Goal: Book appointment/travel/reservation

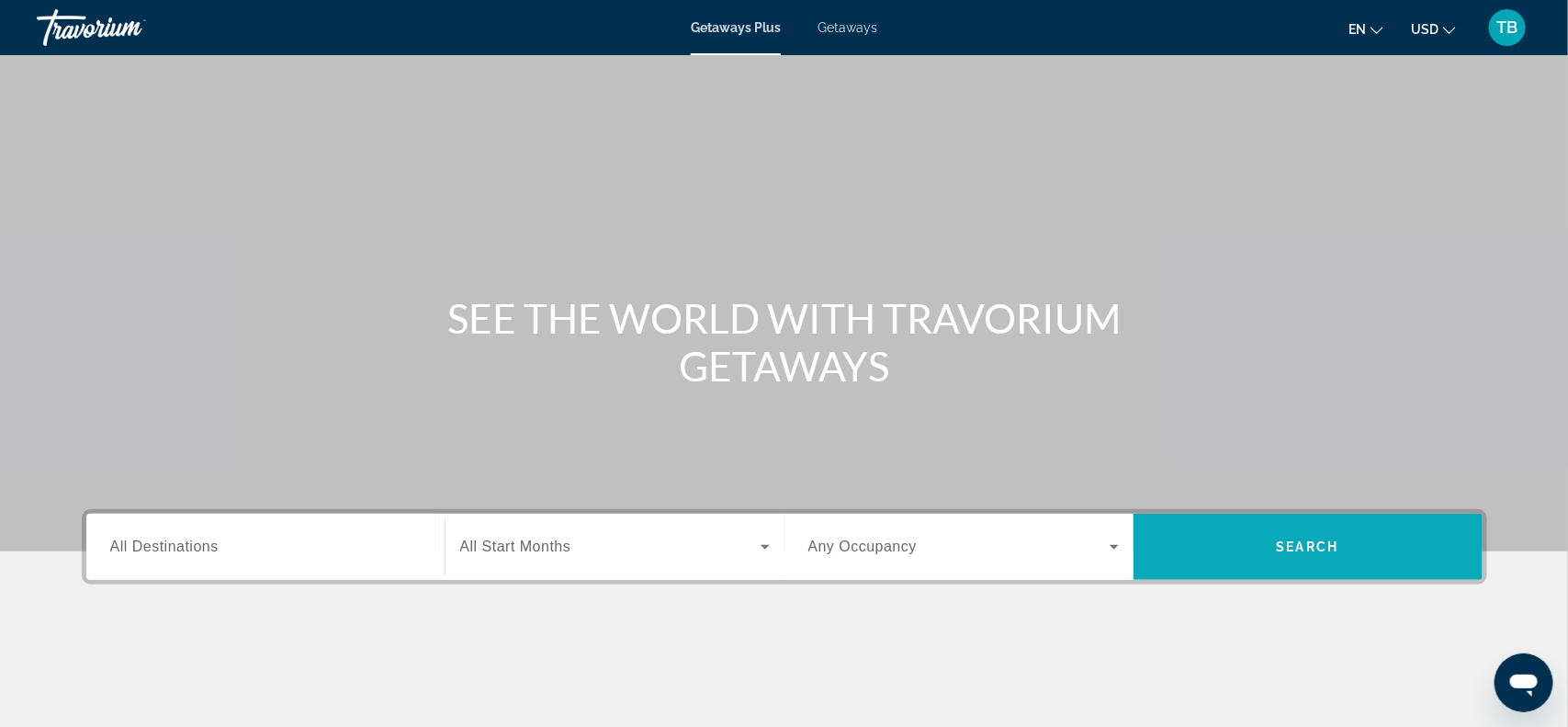
click at [1342, 557] on span "Search" at bounding box center [1309, 546] width 349 height 44
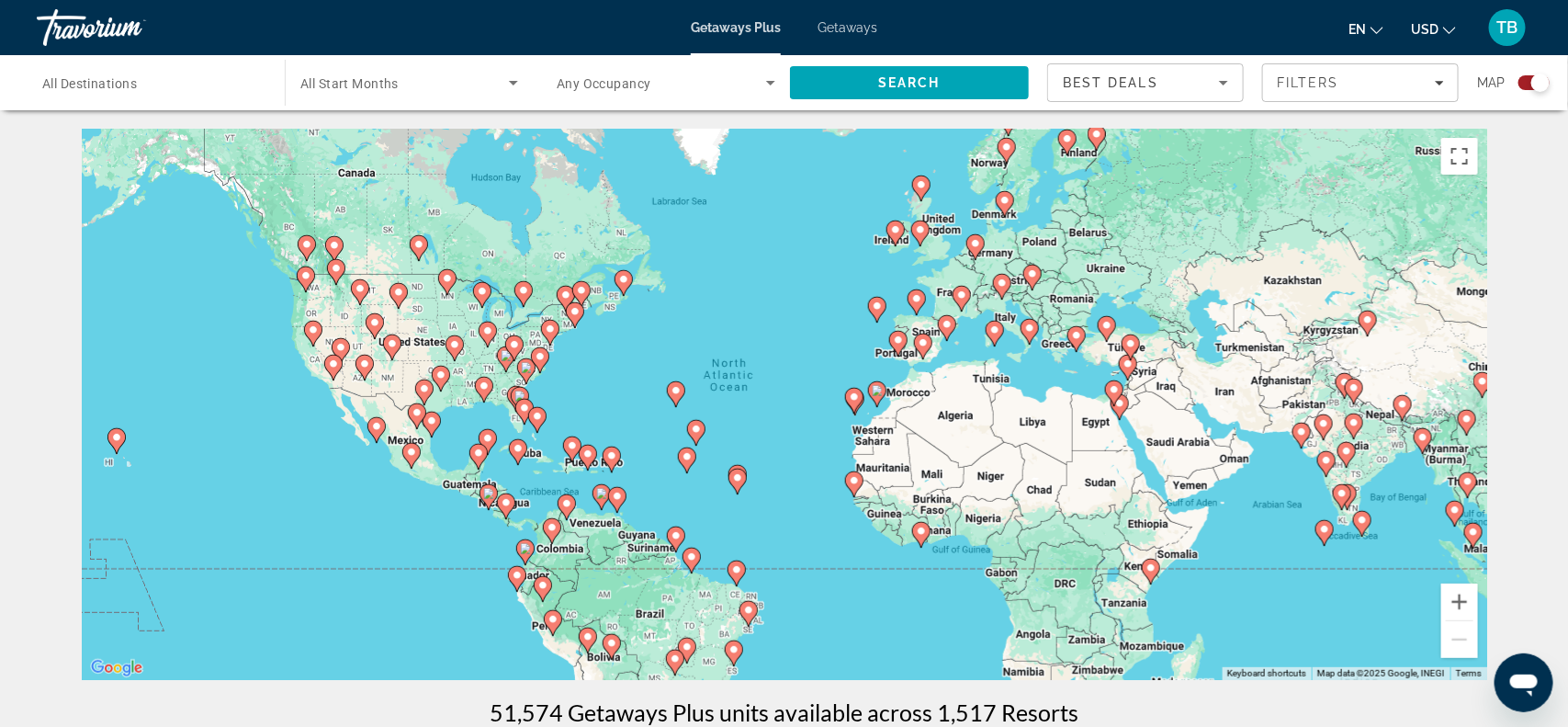
click at [448, 340] on icon "Main content" at bounding box center [454, 349] width 17 height 24
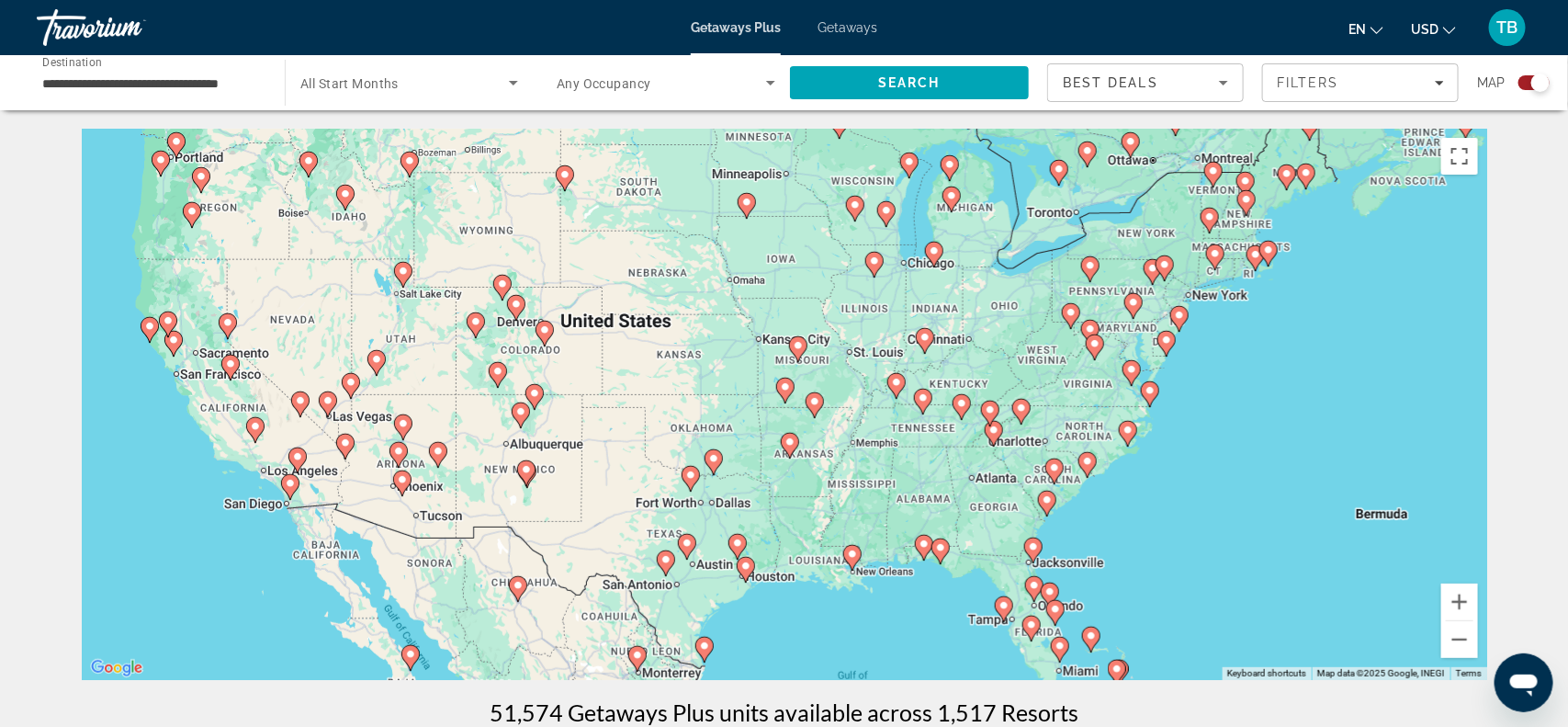
click at [801, 345] on image "Main content" at bounding box center [798, 346] width 11 height 11
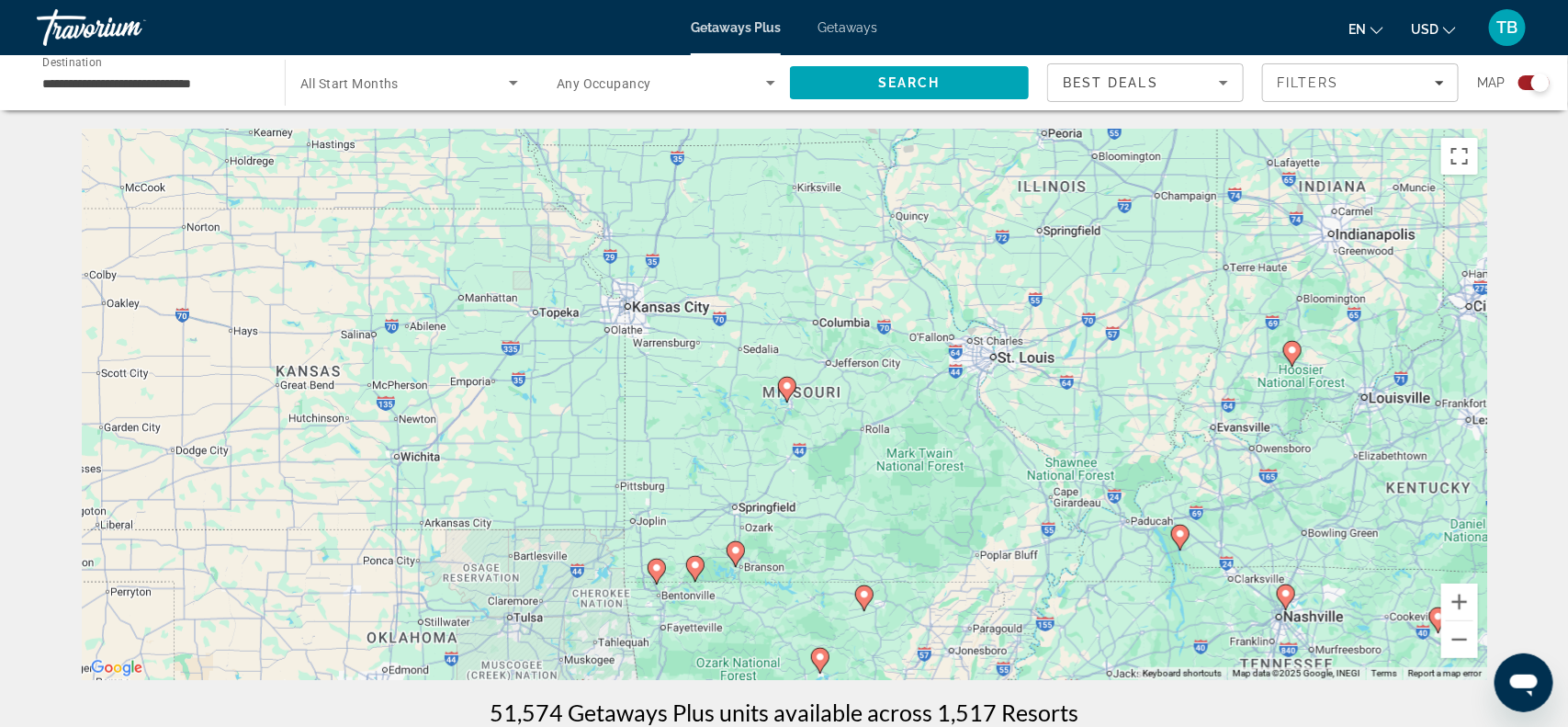
click at [781, 383] on icon "Main content" at bounding box center [786, 390] width 17 height 24
type input "**********"
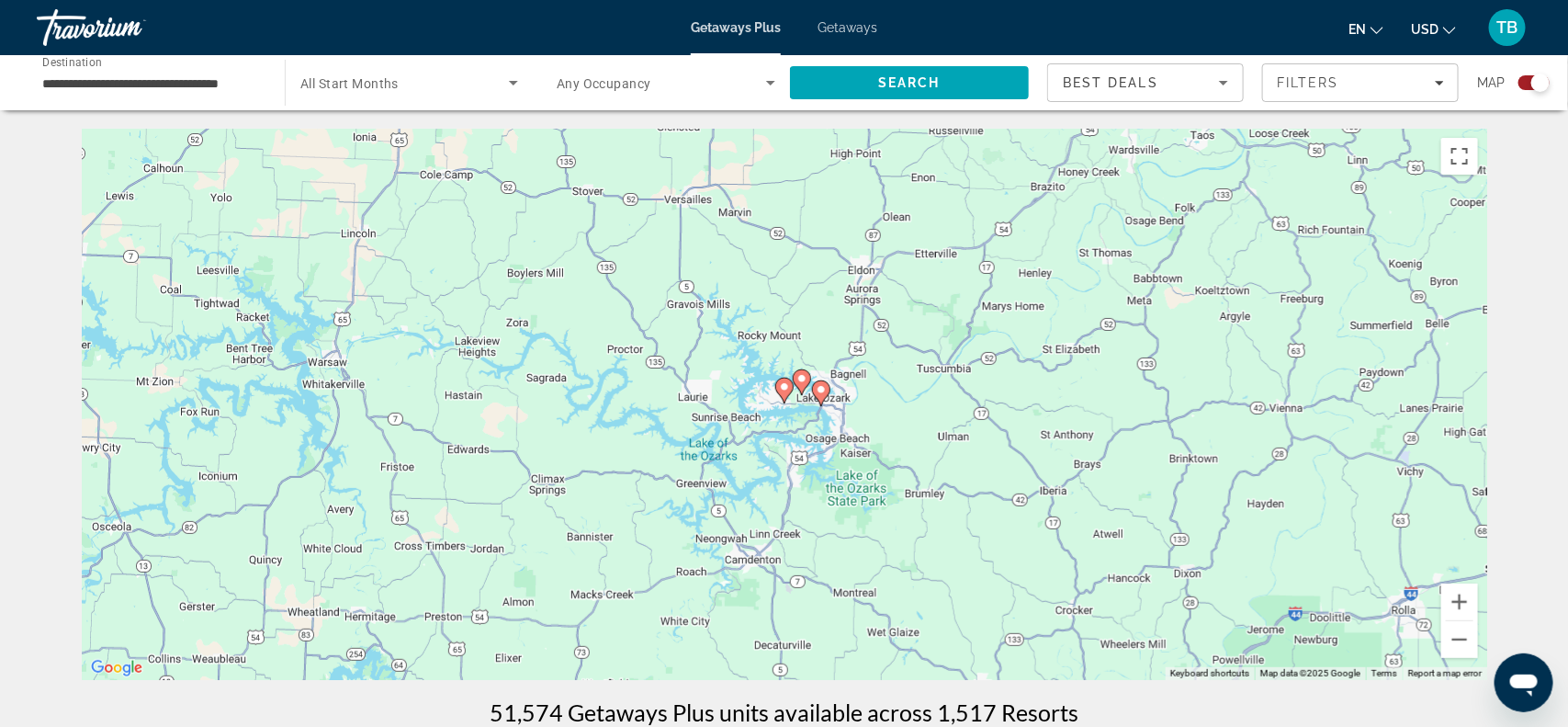
click at [820, 389] on image "Main content" at bounding box center [822, 390] width 11 height 11
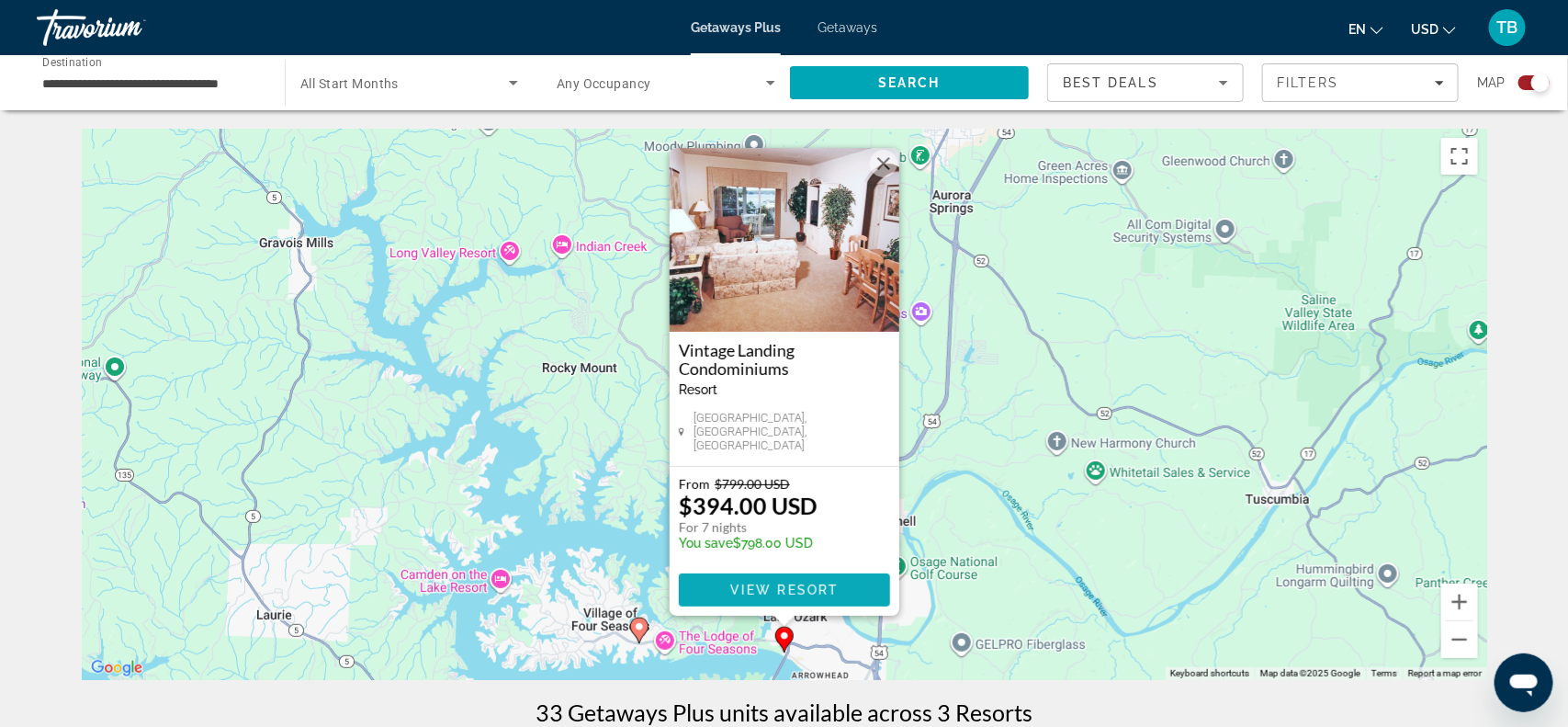
click at [753, 587] on span "View Resort" at bounding box center [784, 590] width 109 height 15
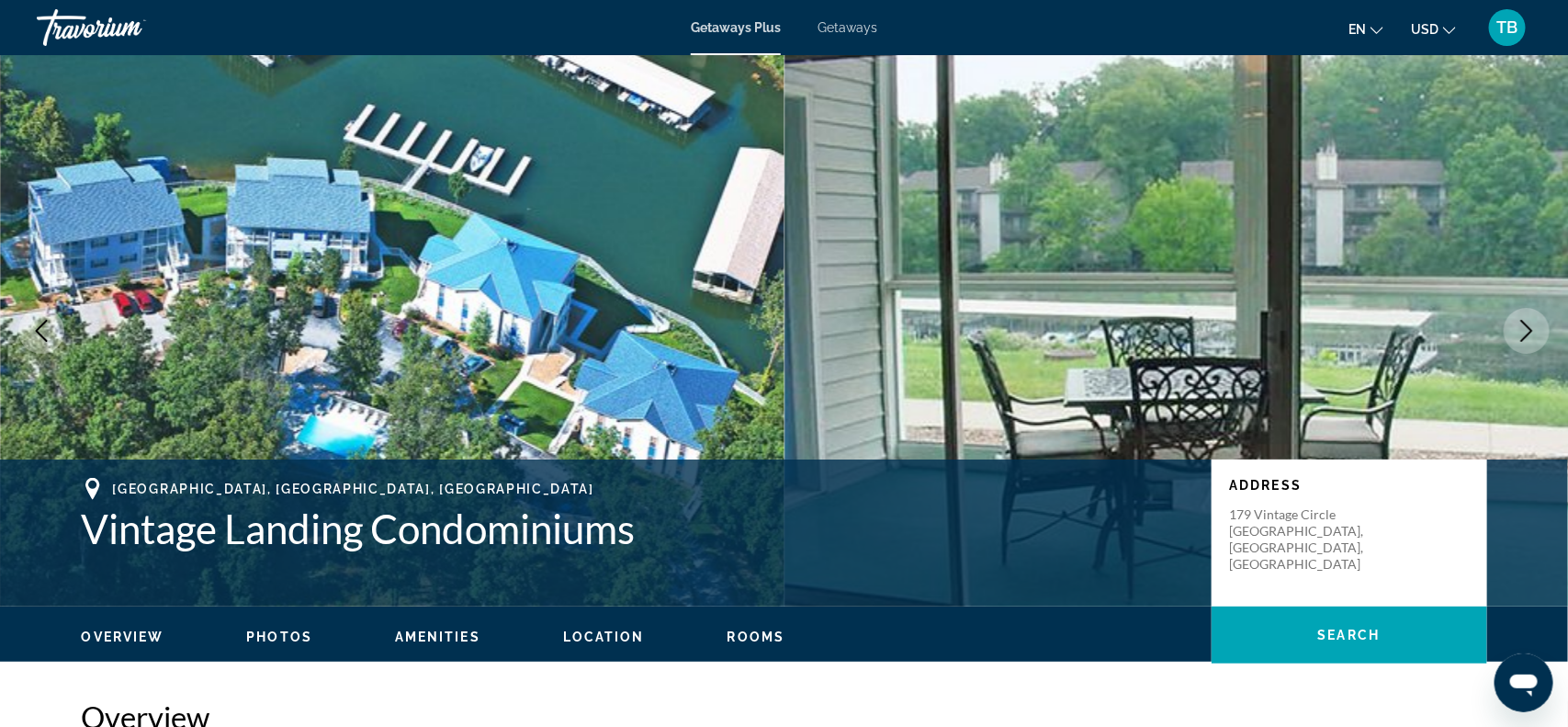
click at [833, 24] on span "Getaways" at bounding box center [848, 28] width 59 height 15
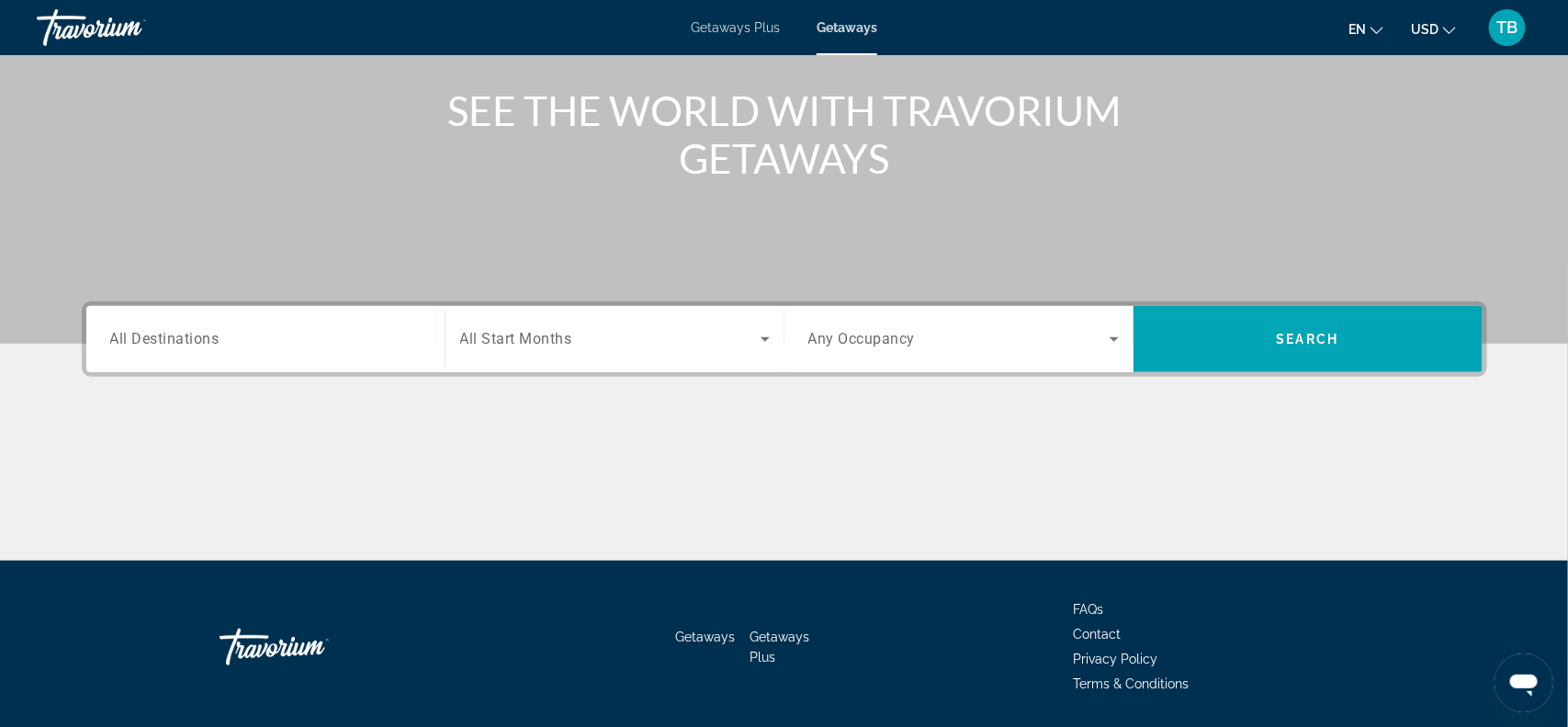
scroll to position [267, 0]
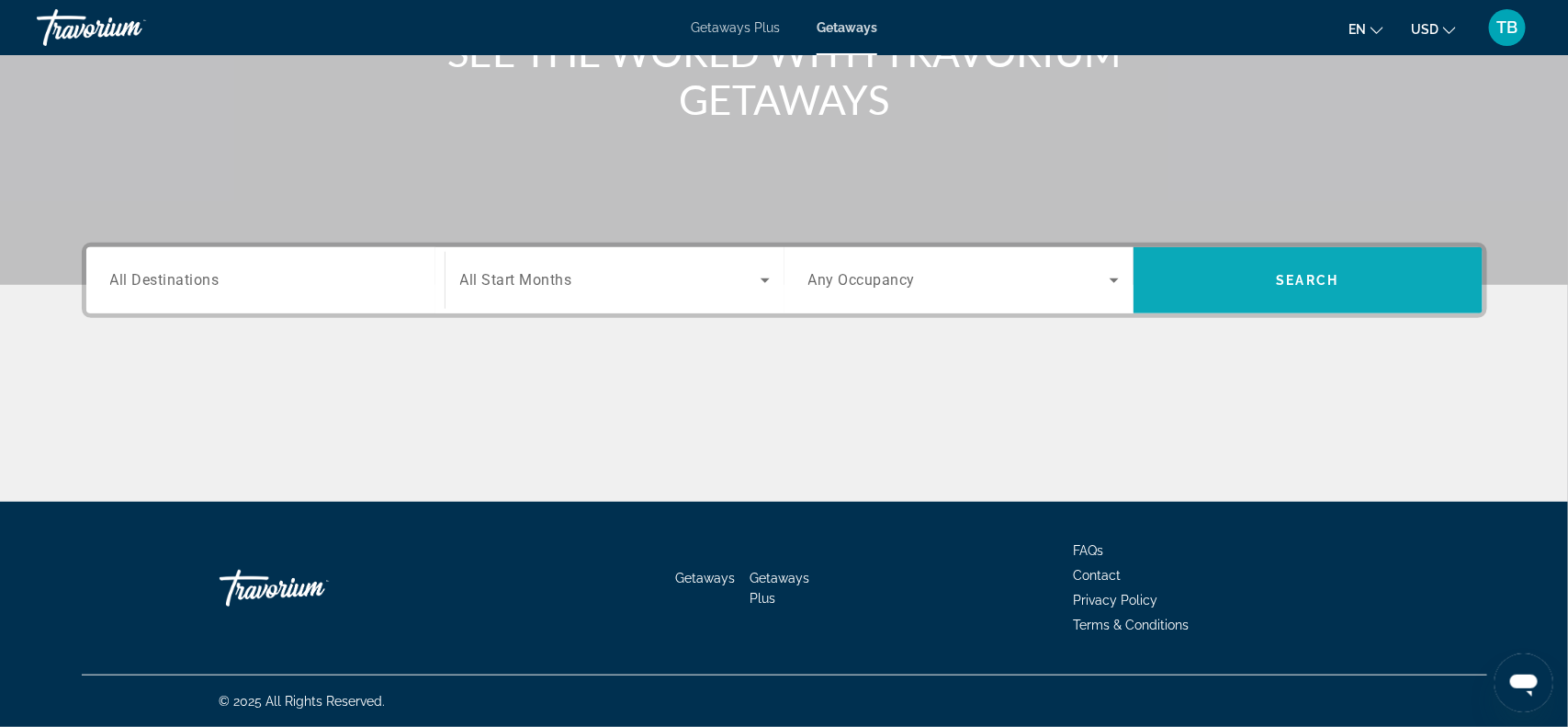
click at [1242, 272] on span "Search" at bounding box center [1309, 280] width 349 height 44
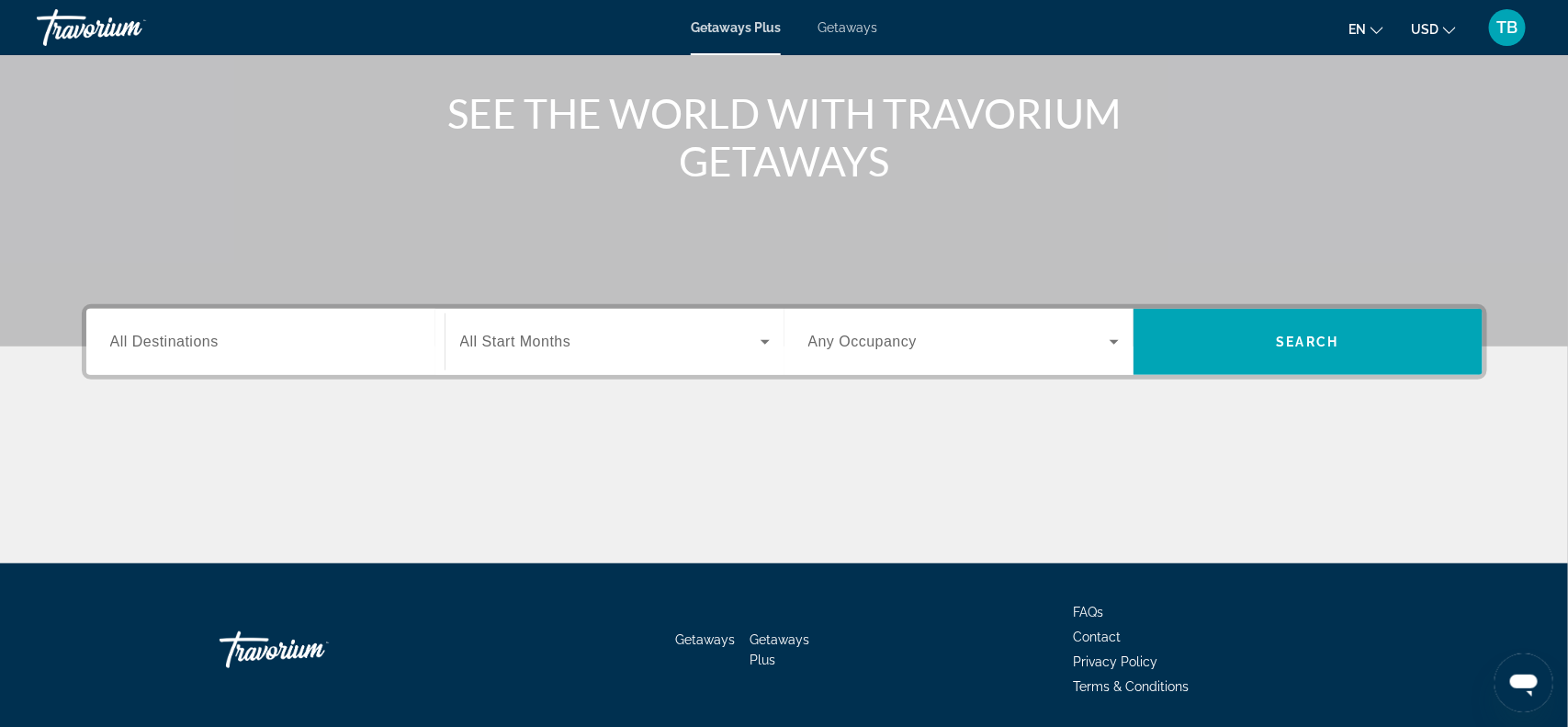
scroll to position [230, 0]
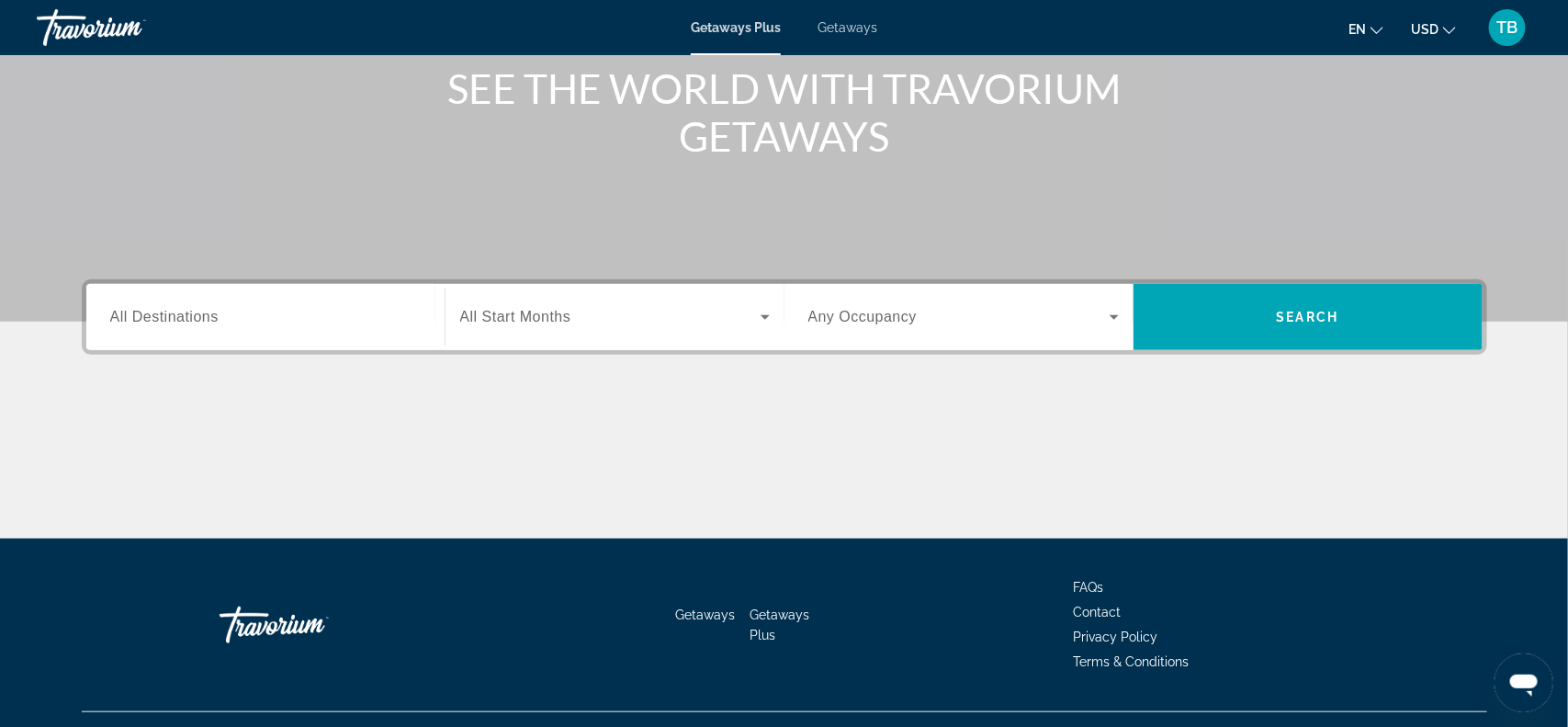
click at [859, 26] on span "Getaways" at bounding box center [848, 28] width 59 height 15
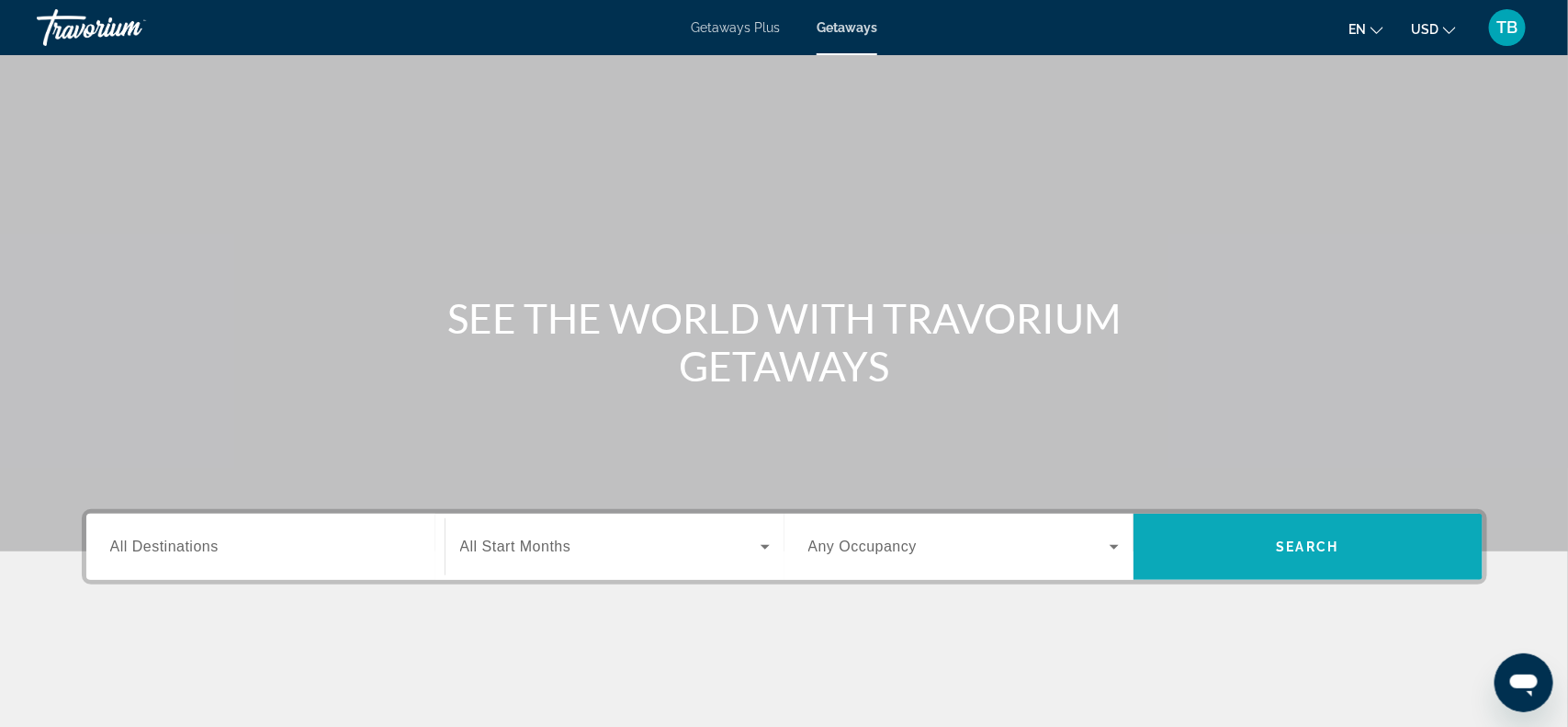
click at [1216, 540] on span "Search" at bounding box center [1309, 546] width 349 height 44
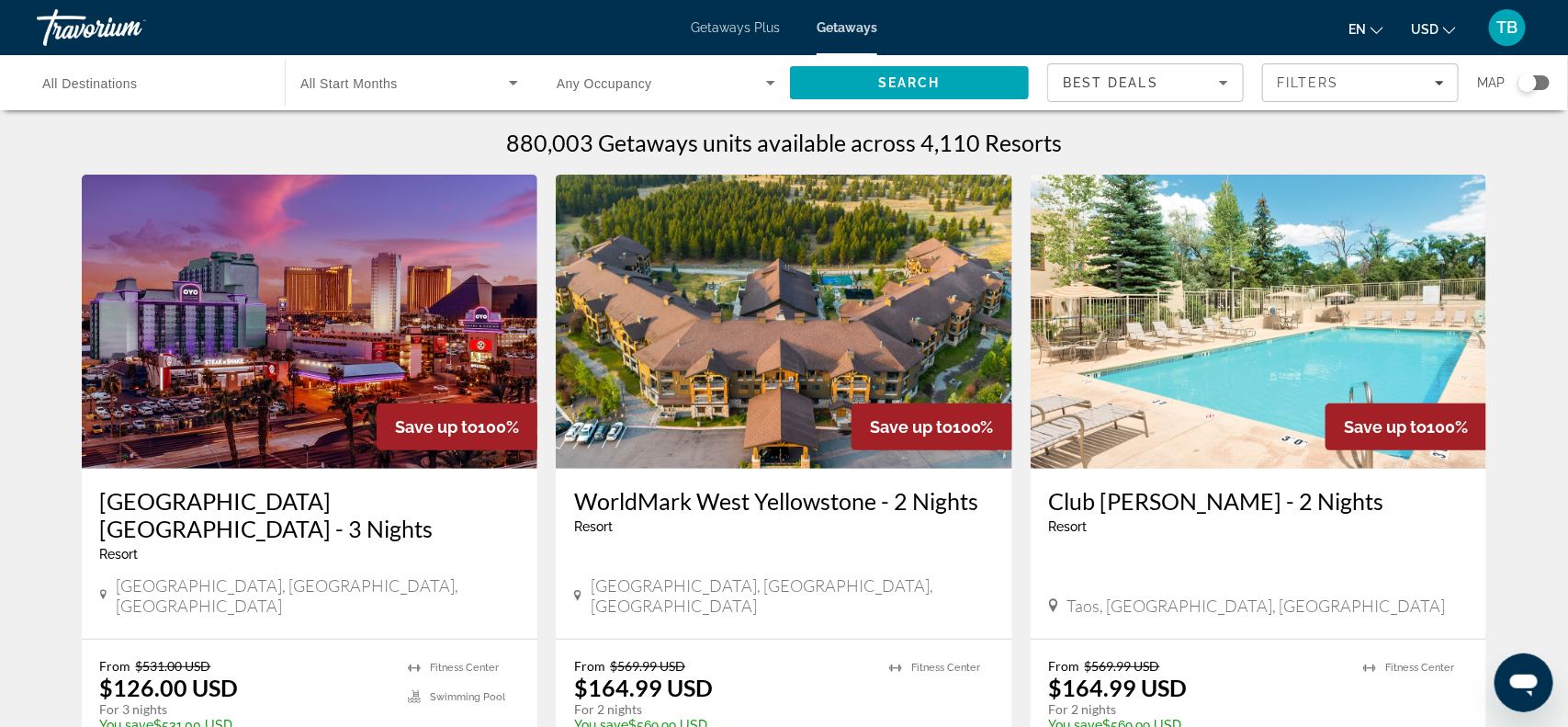
click at [112, 86] on span "All Destinations" at bounding box center [89, 84] width 96 height 15
click at [112, 86] on input "Destination All Destinations" at bounding box center [151, 84] width 218 height 22
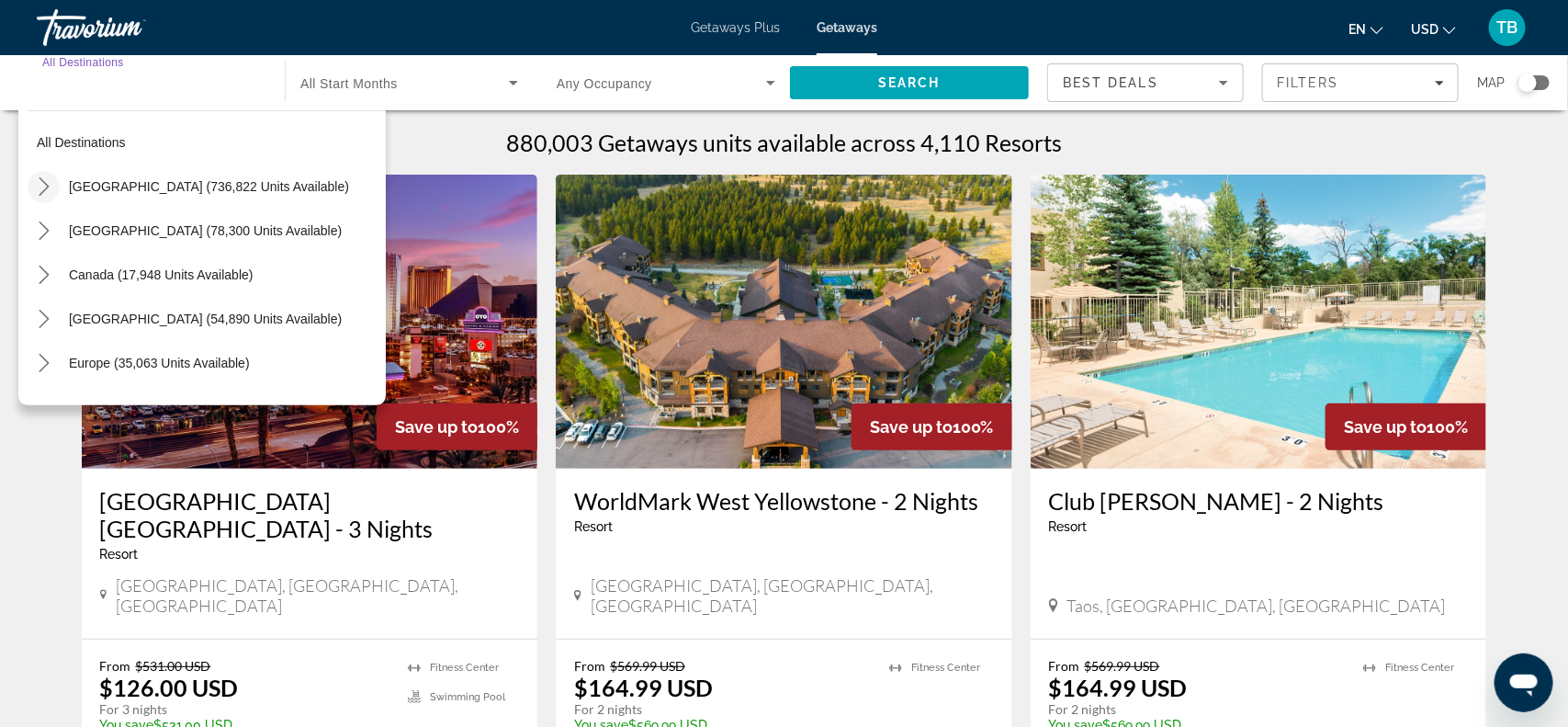
click at [46, 186] on icon "Toggle United States (736,822 units available) submenu" at bounding box center [44, 187] width 10 height 19
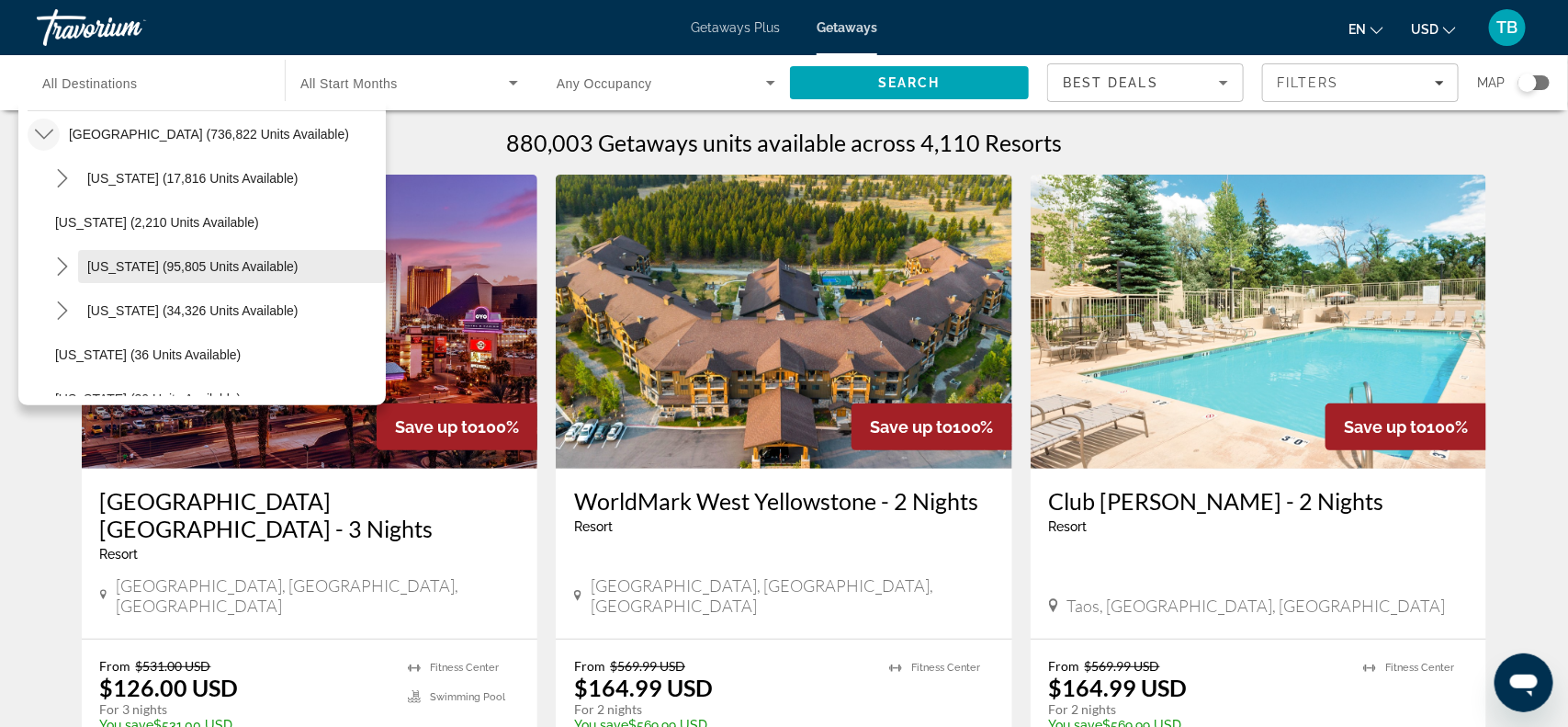
click at [79, 272] on span "Select destination: California (95,805 units available)" at bounding box center [231, 266] width 308 height 44
type input "**********"
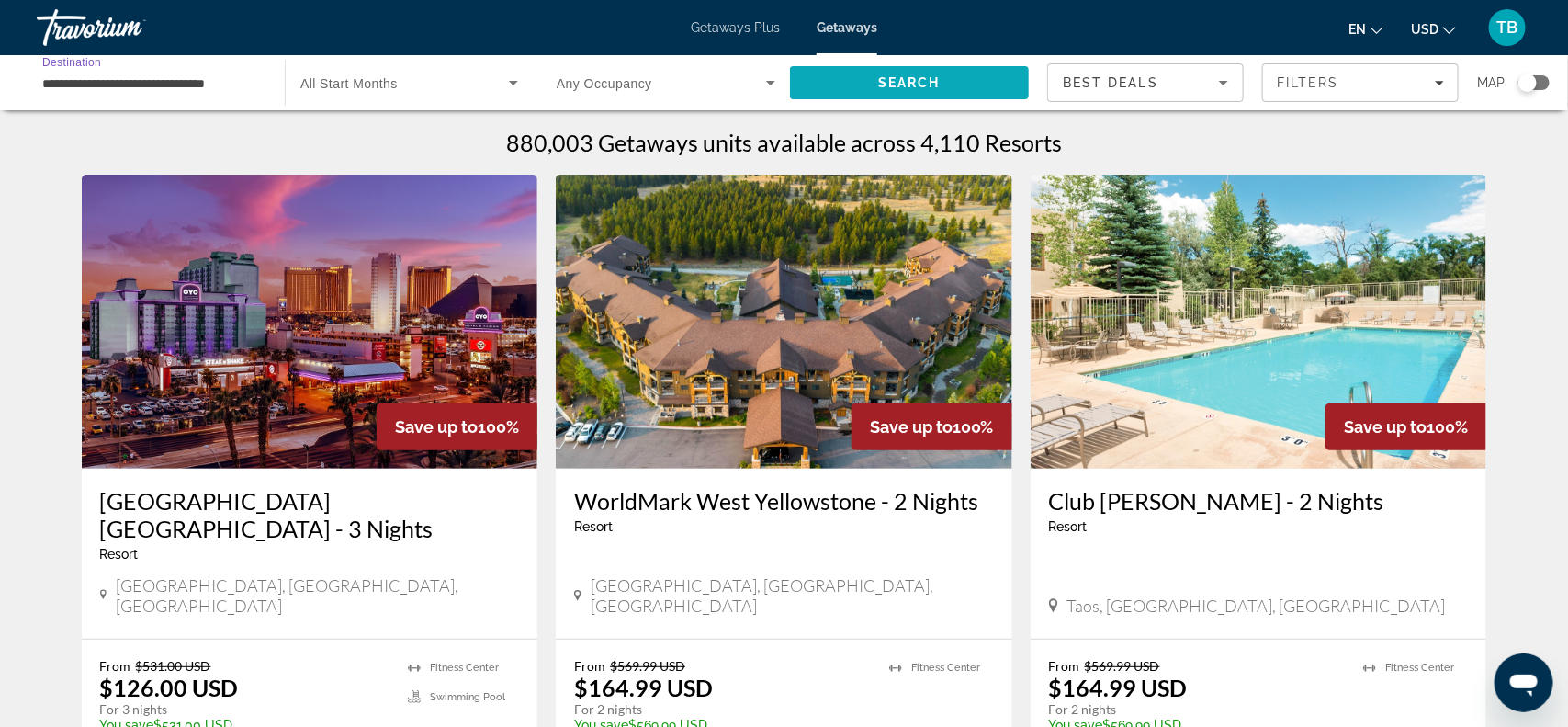
click at [843, 83] on span "Search" at bounding box center [909, 82] width 239 height 44
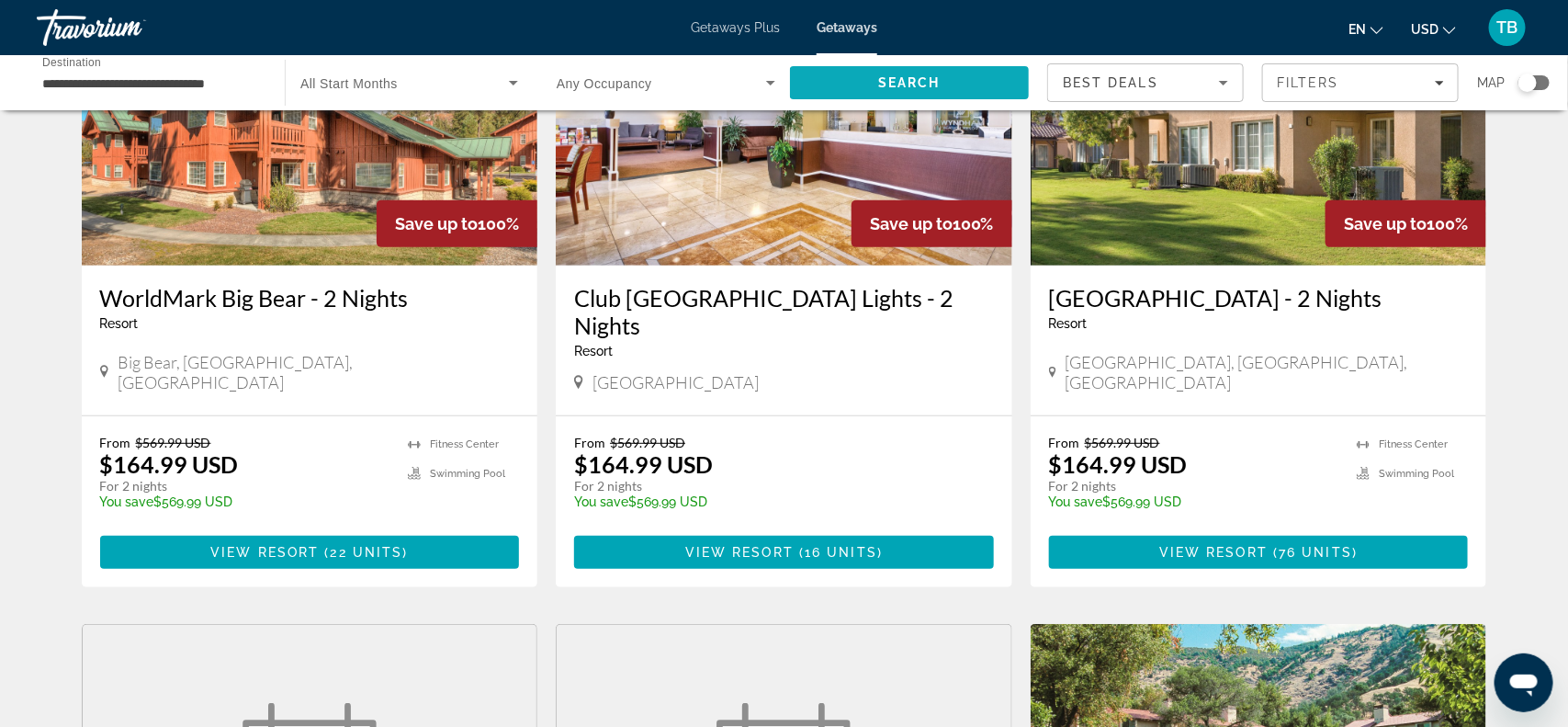
scroll to position [230, 0]
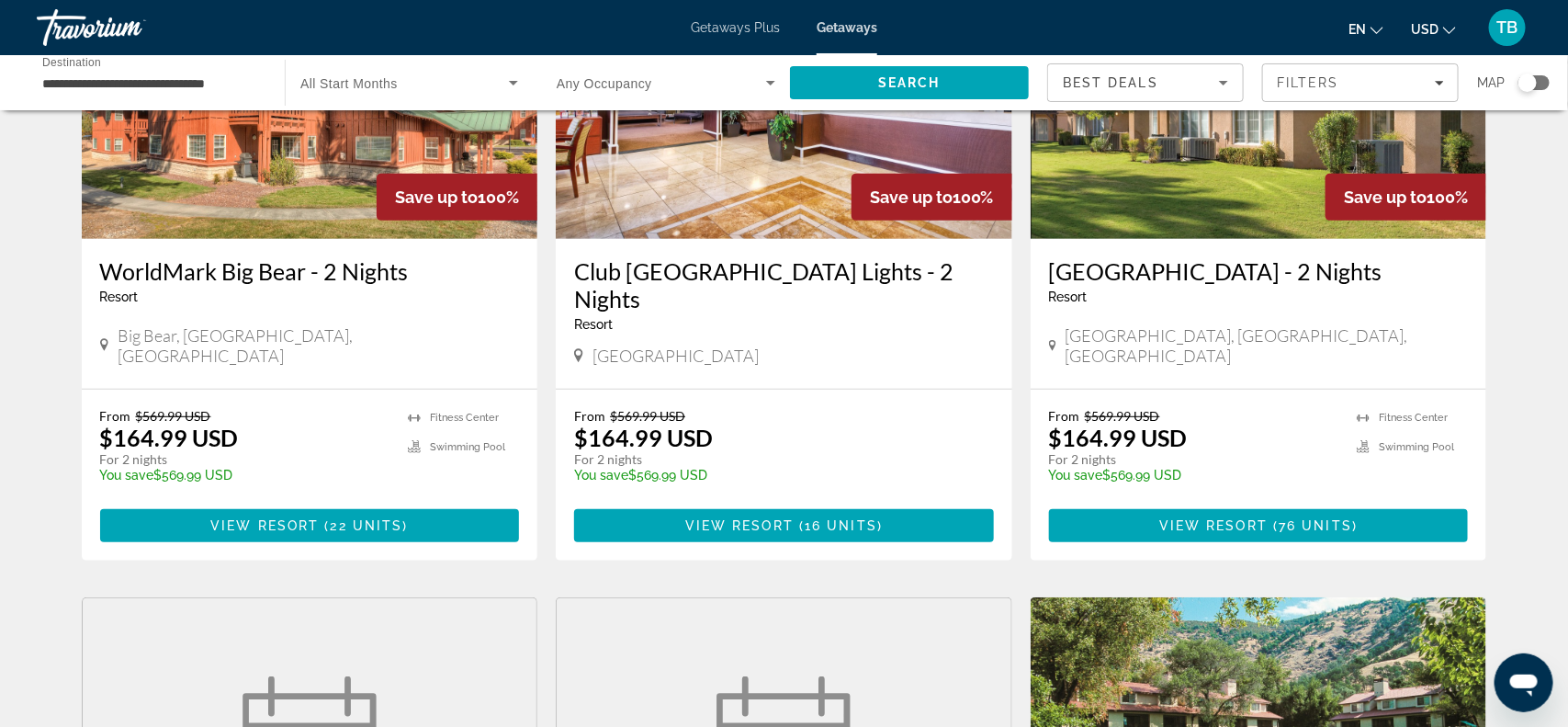
click at [161, 82] on input "**********" at bounding box center [151, 84] width 218 height 22
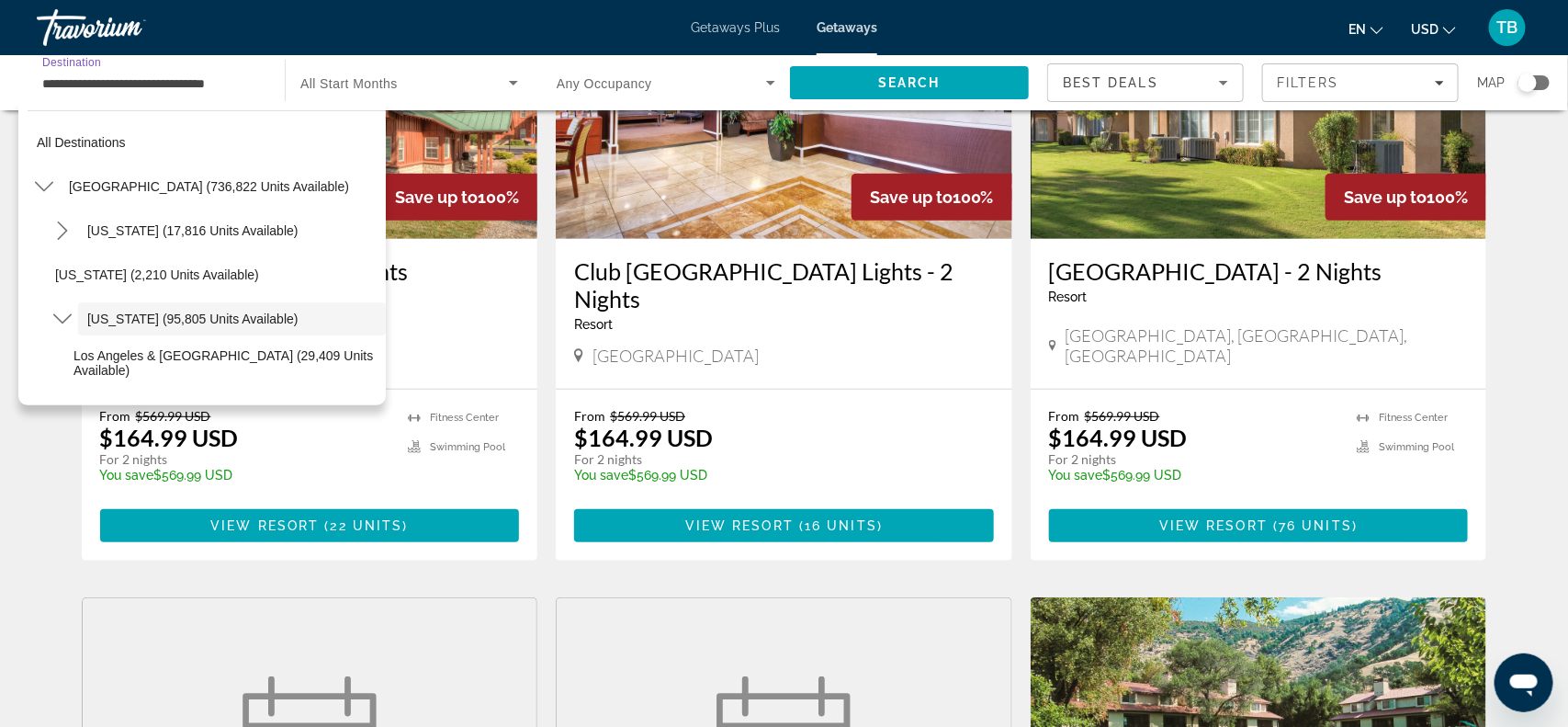
scroll to position [65, 0]
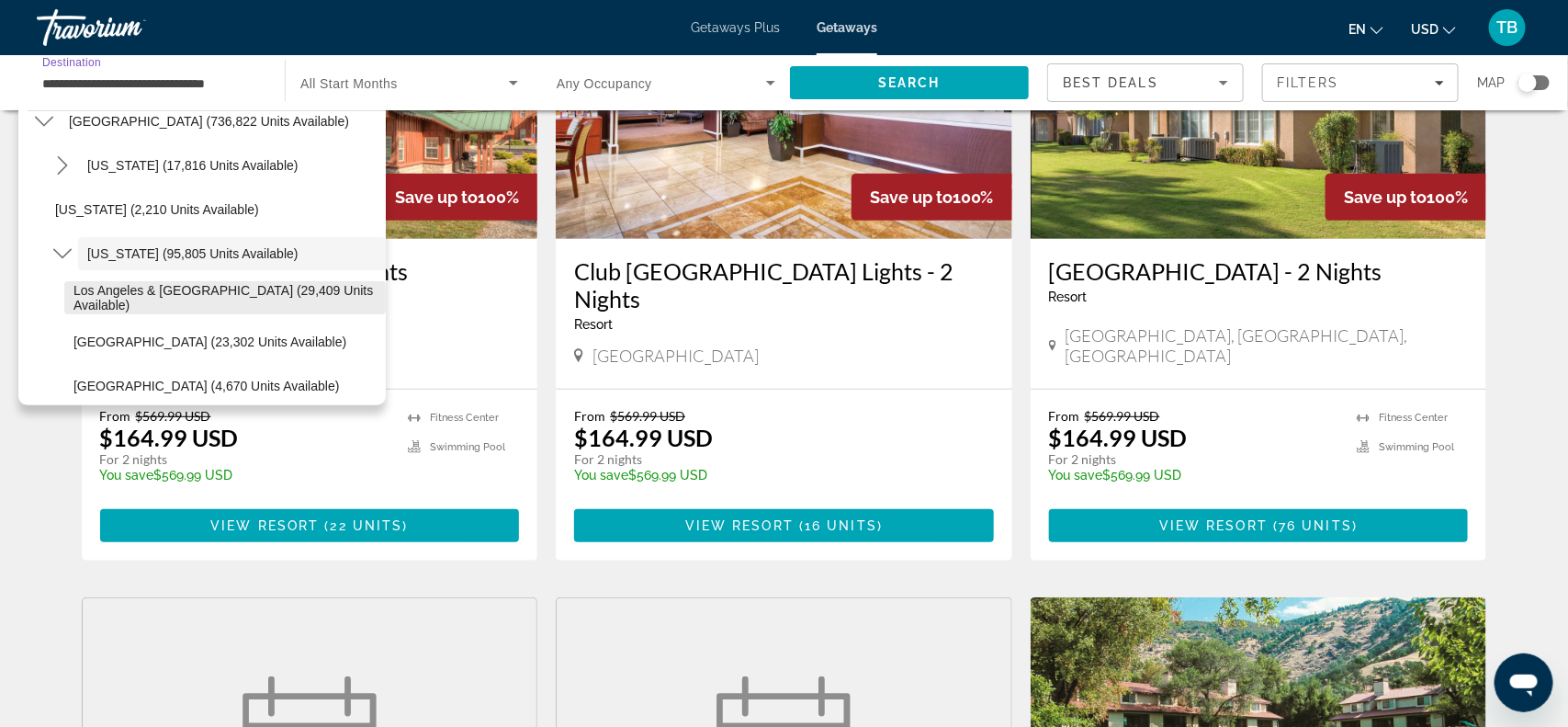
click at [224, 296] on span "Los Angeles & [GEOGRAPHIC_DATA] (29,409 units available)" at bounding box center [225, 297] width 303 height 30
type input "**********"
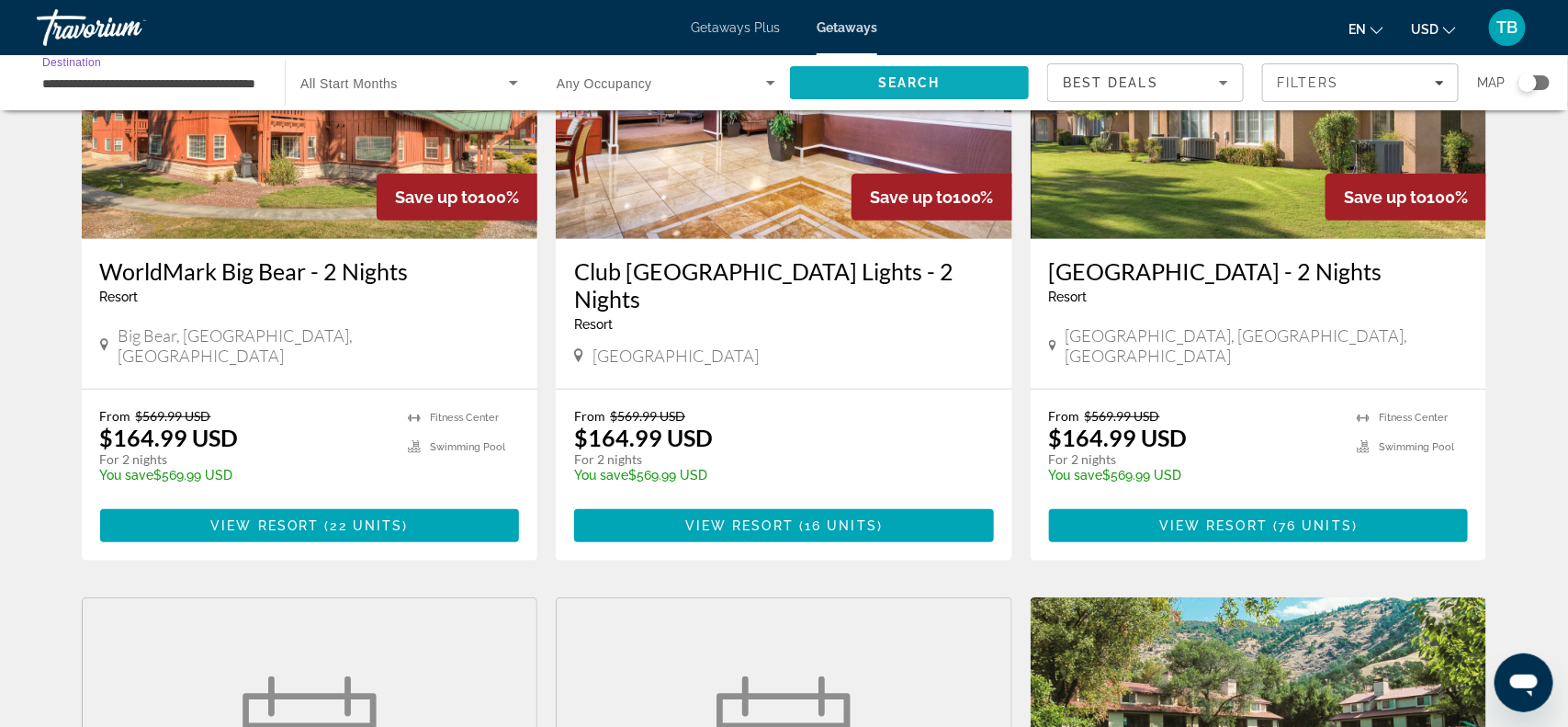
click at [887, 82] on span "Search" at bounding box center [909, 83] width 62 height 15
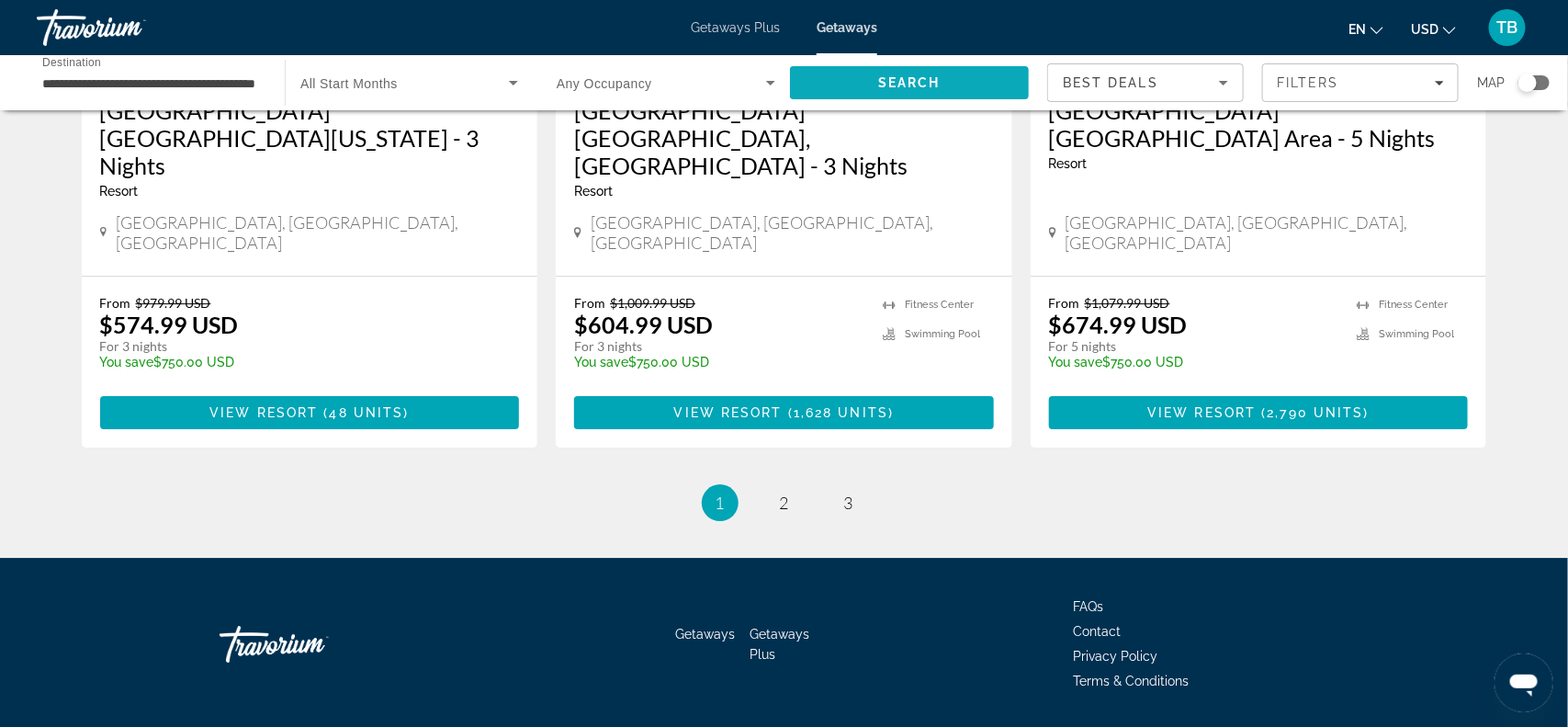
scroll to position [2357, 0]
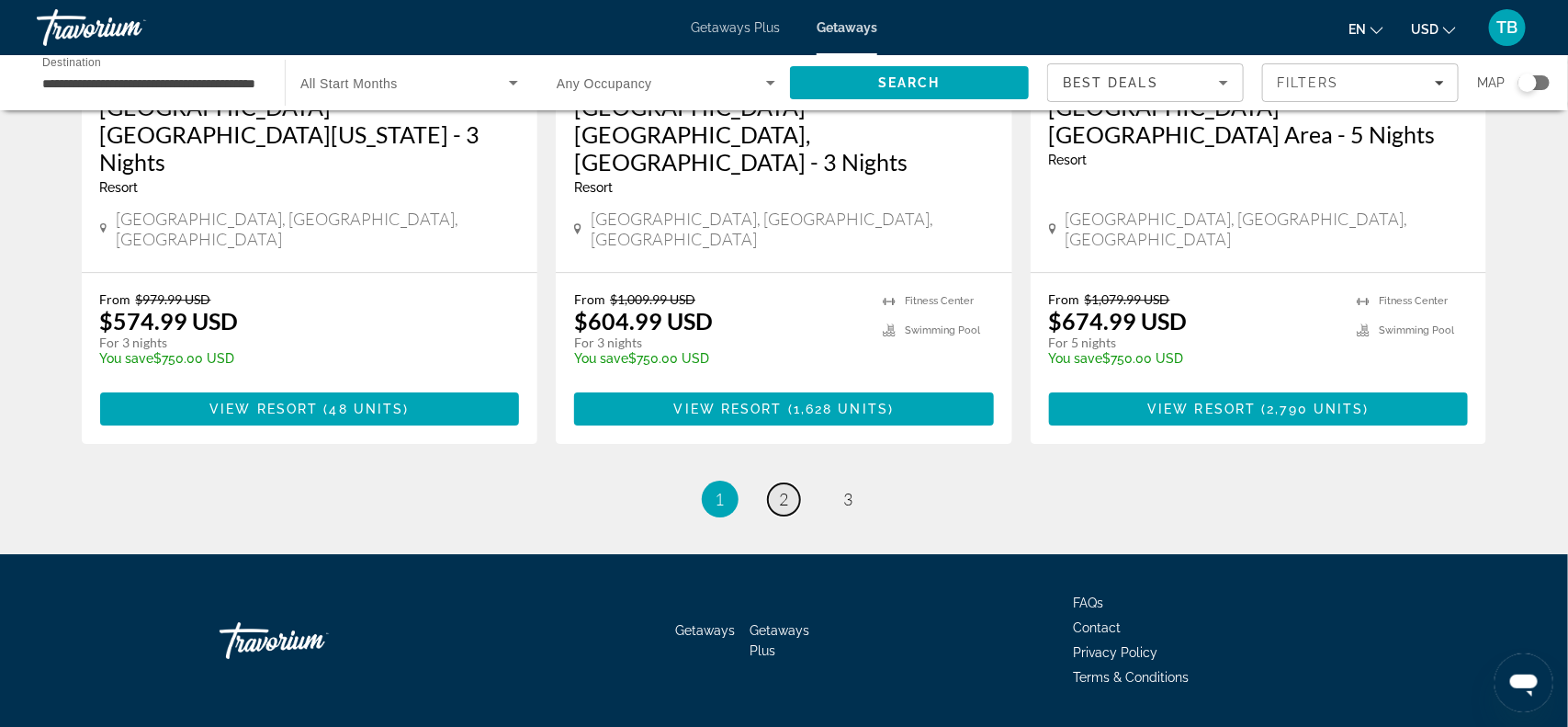
click at [782, 489] on span "2" at bounding box center [784, 499] width 9 height 20
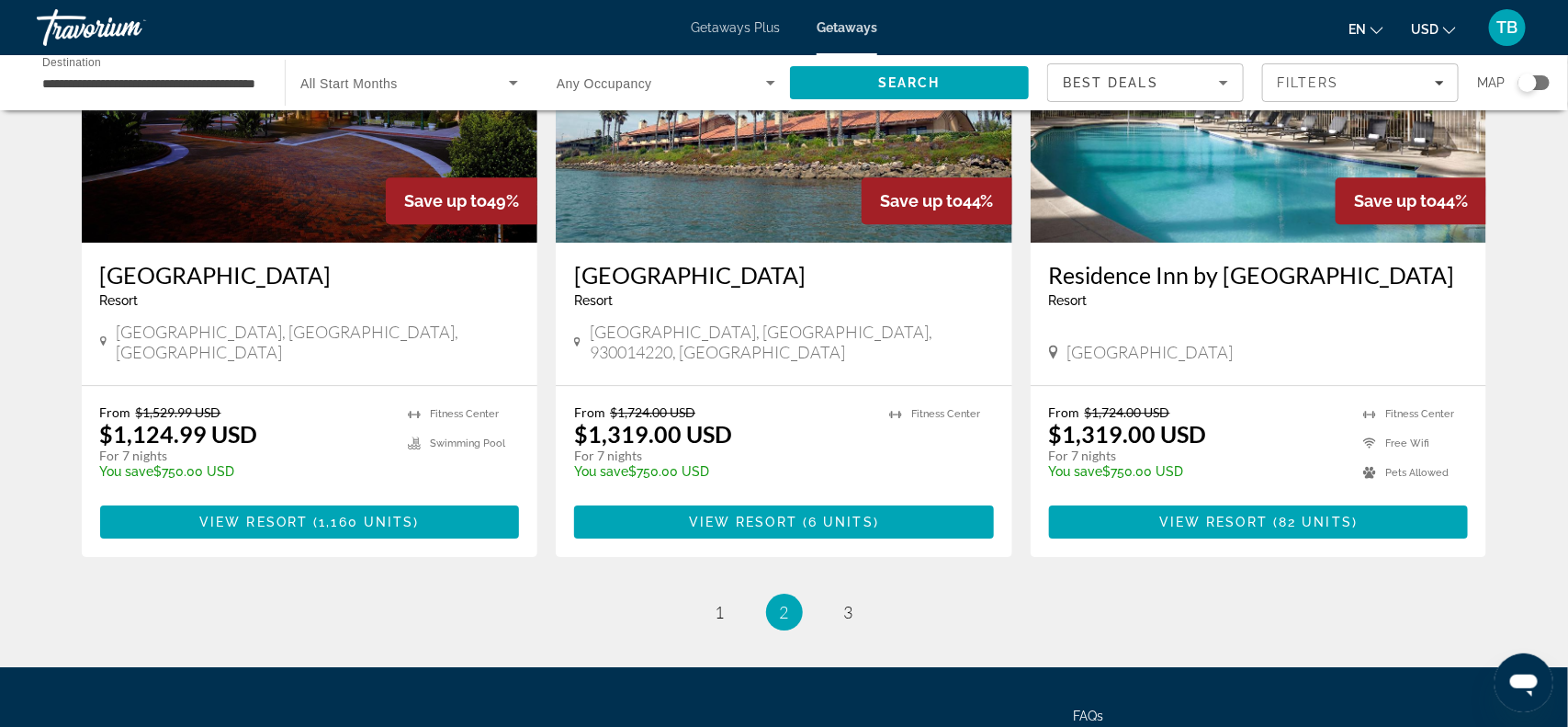
scroll to position [2329, 0]
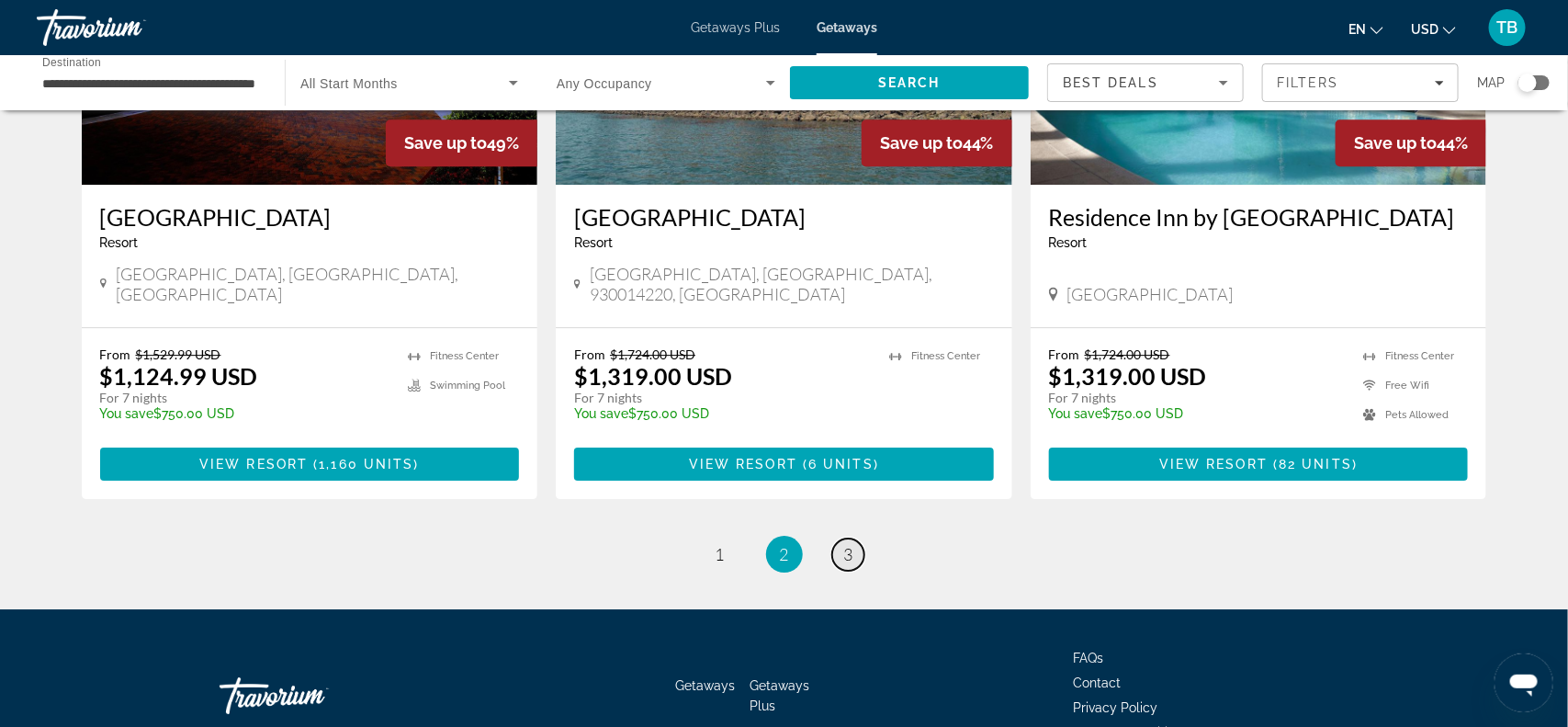
click at [848, 544] on span "3" at bounding box center [849, 554] width 9 height 20
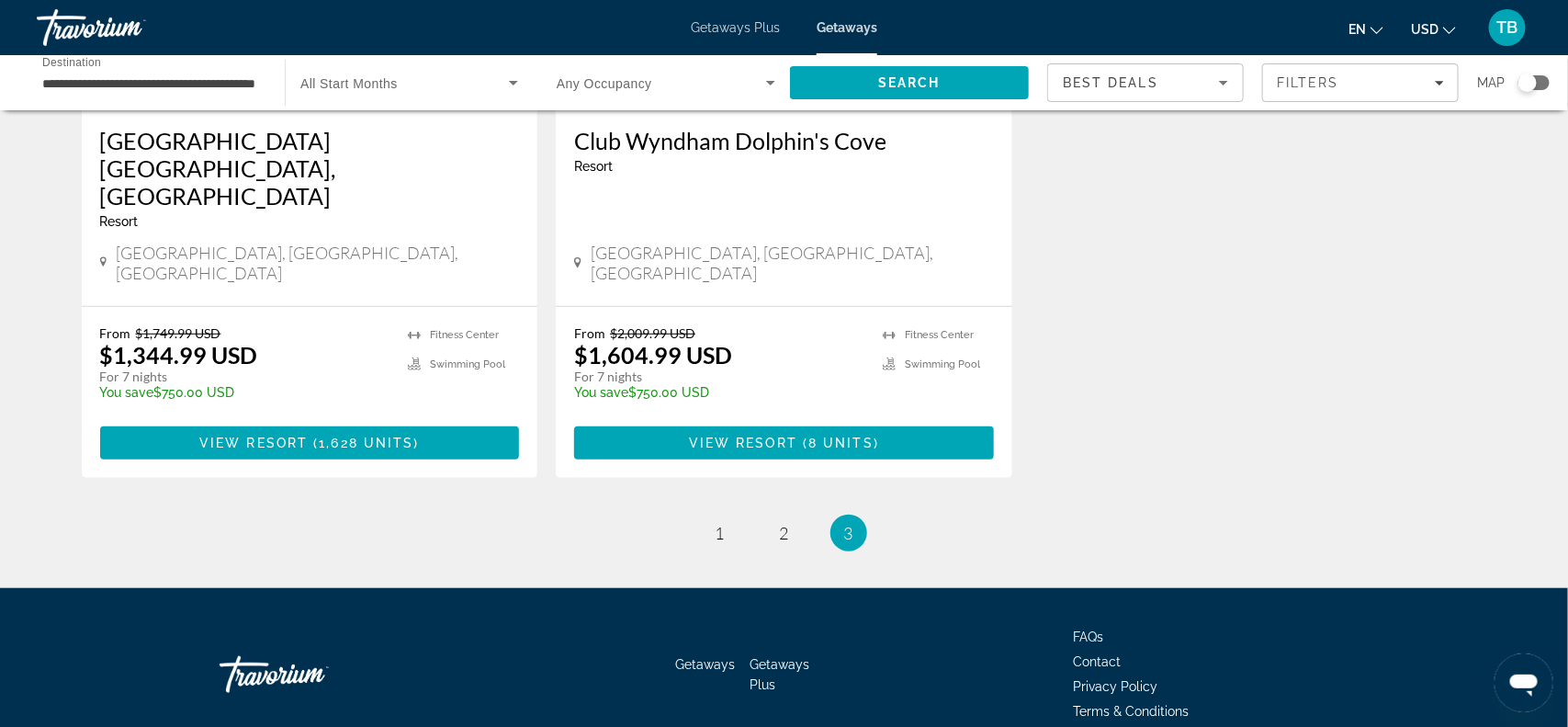
scroll to position [367, 0]
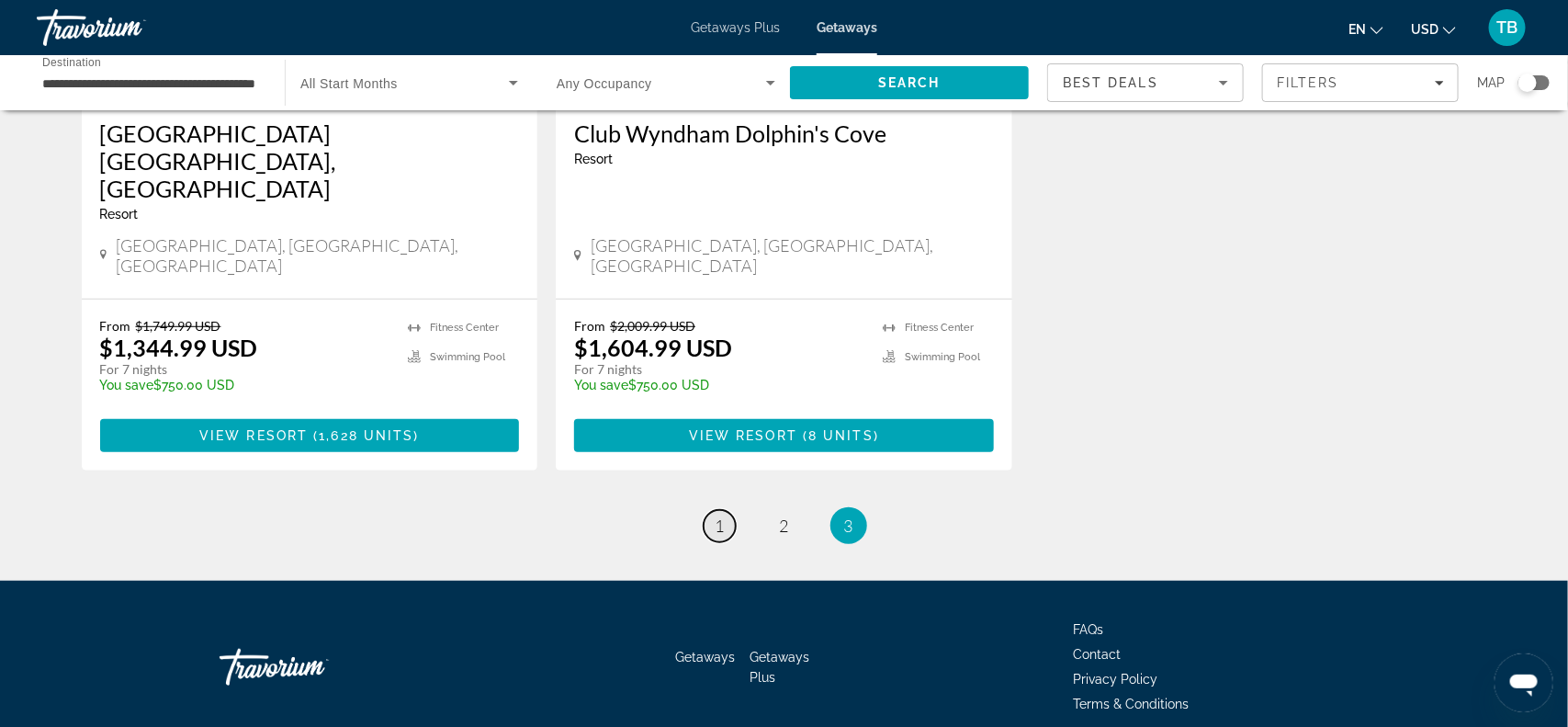
click at [717, 515] on span "1" at bounding box center [720, 525] width 9 height 20
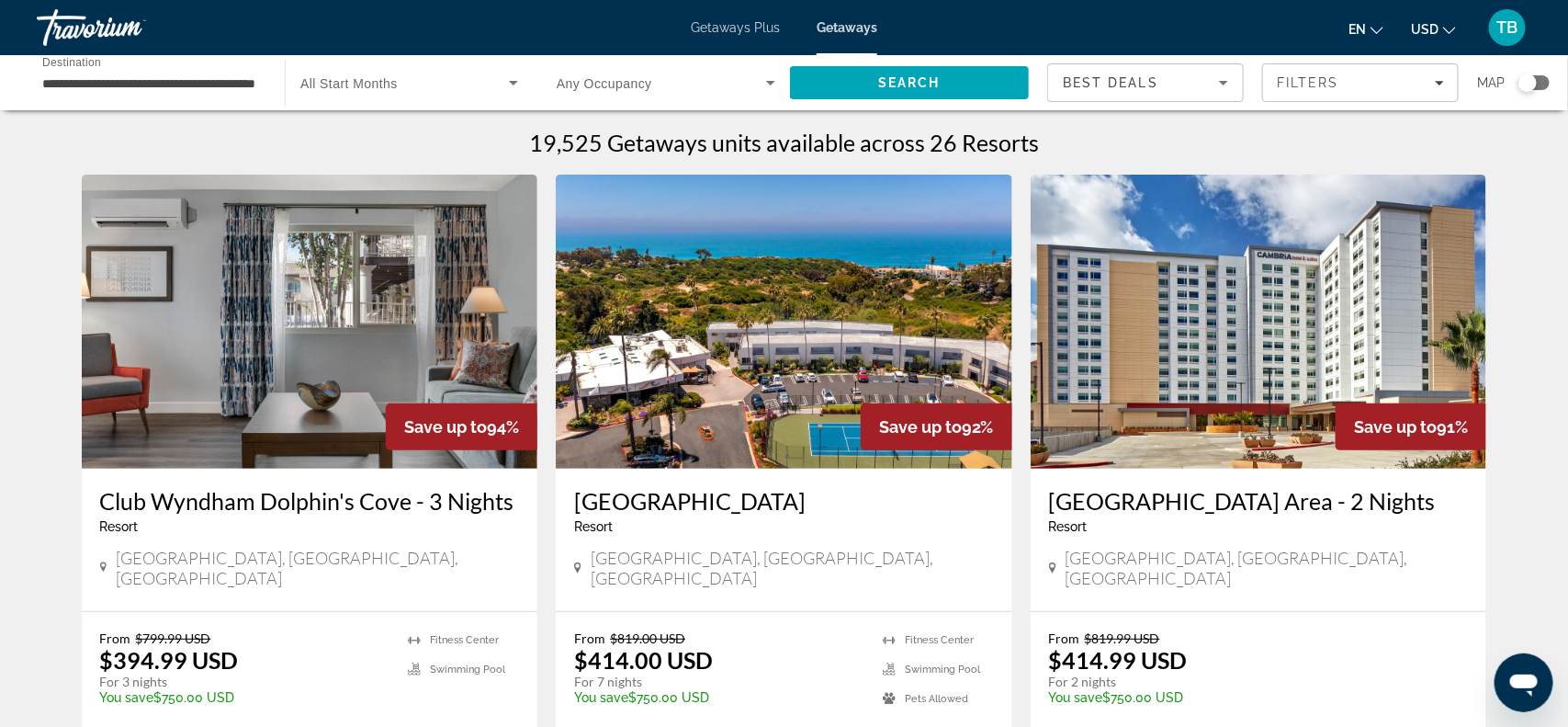
click at [741, 32] on span "Getaways Plus" at bounding box center [735, 28] width 89 height 15
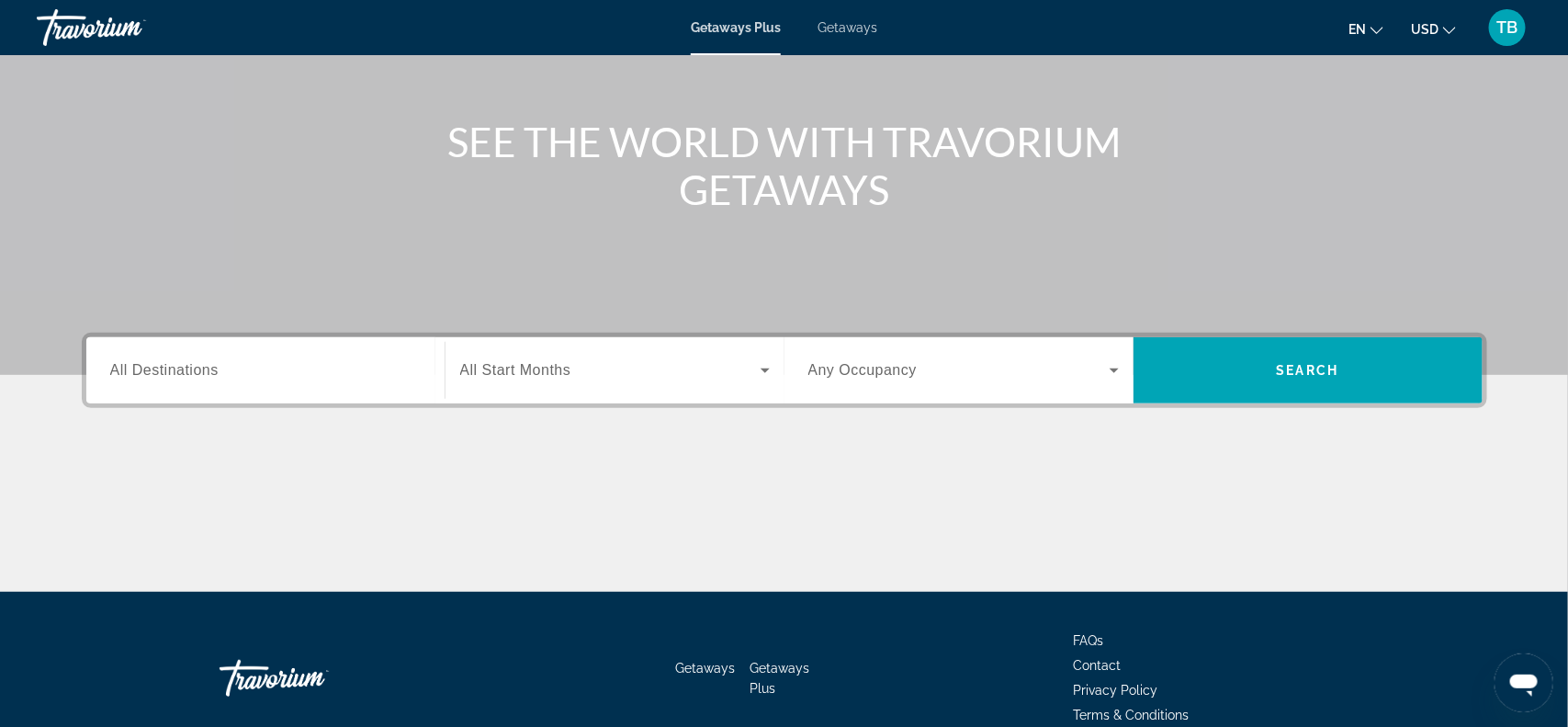
scroll to position [184, 0]
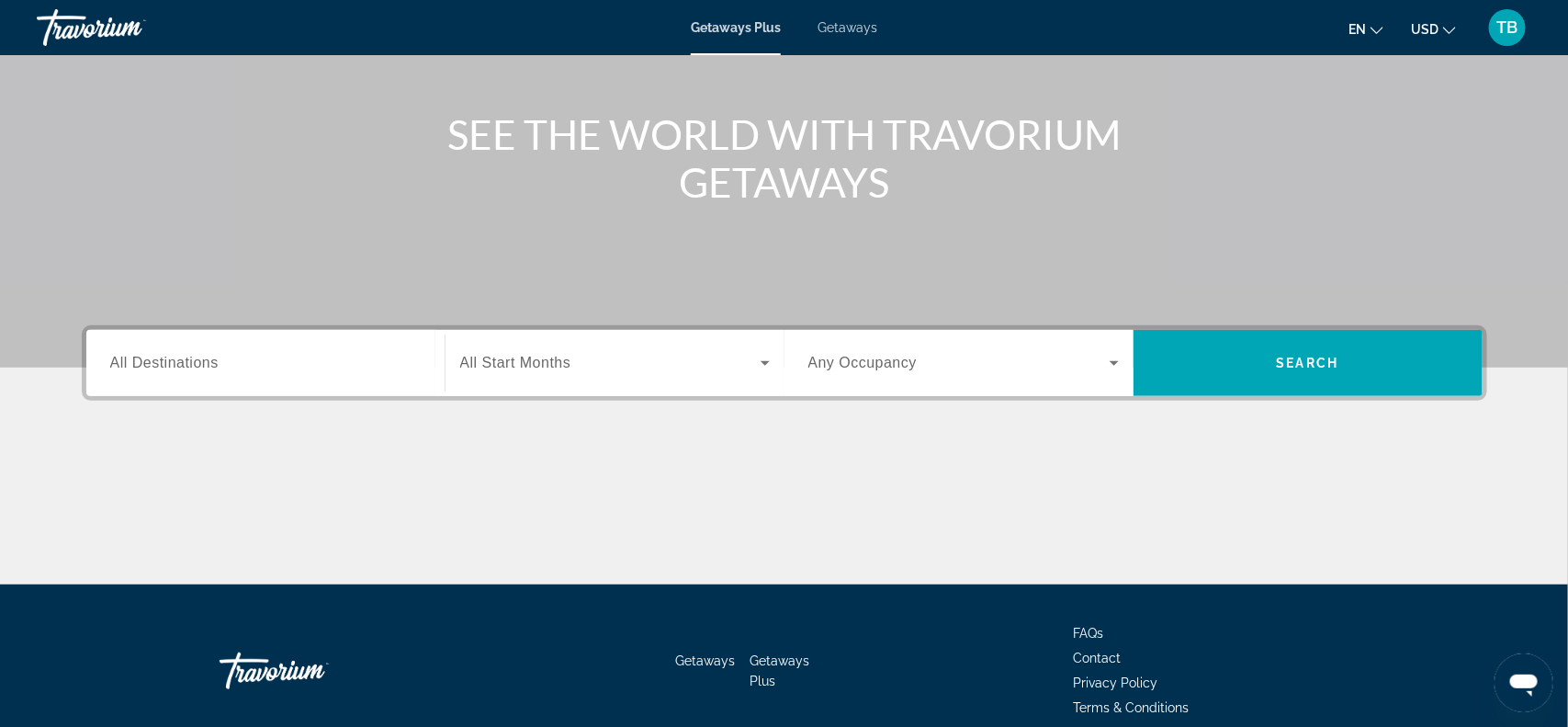
click at [141, 373] on div "Destination All Destinations" at bounding box center [266, 364] width 310 height 52
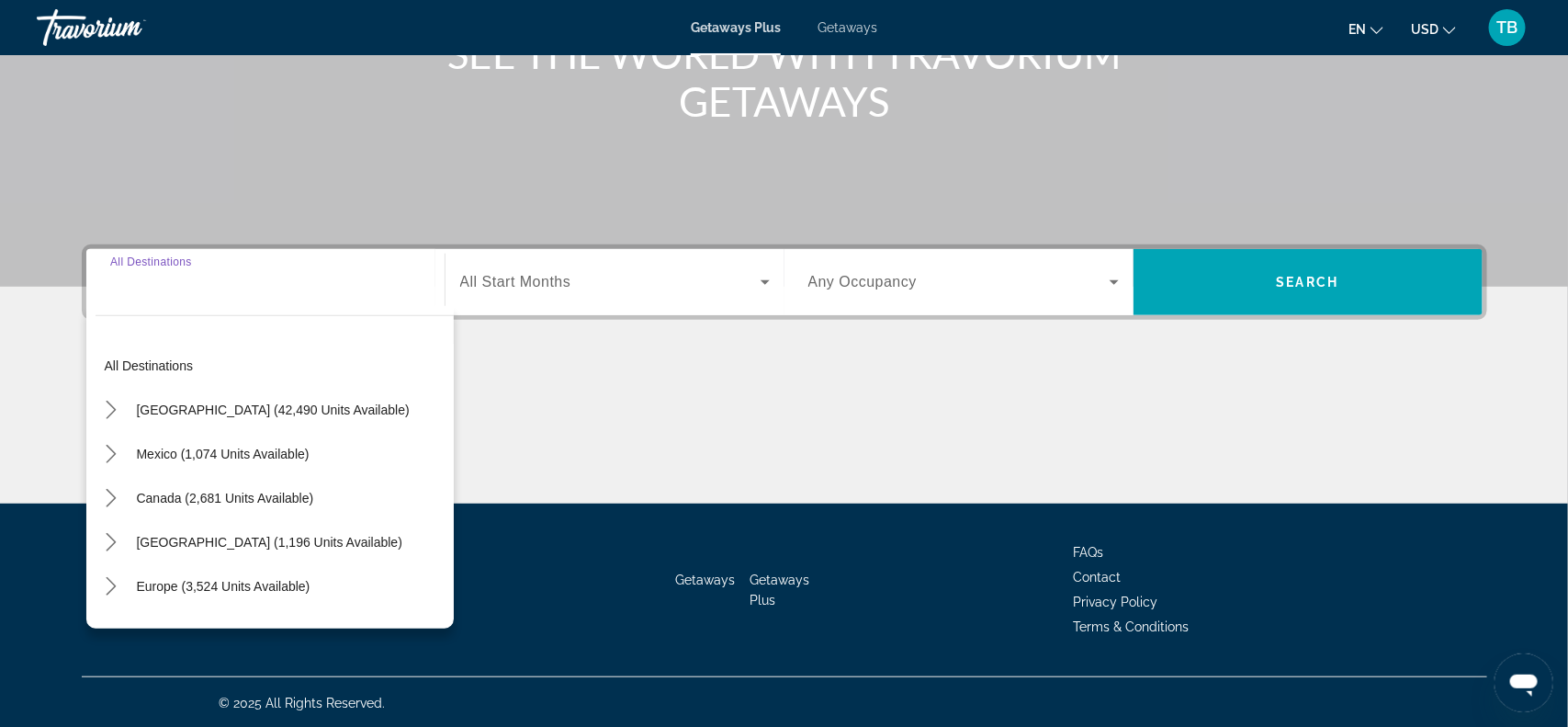
scroll to position [267, 0]
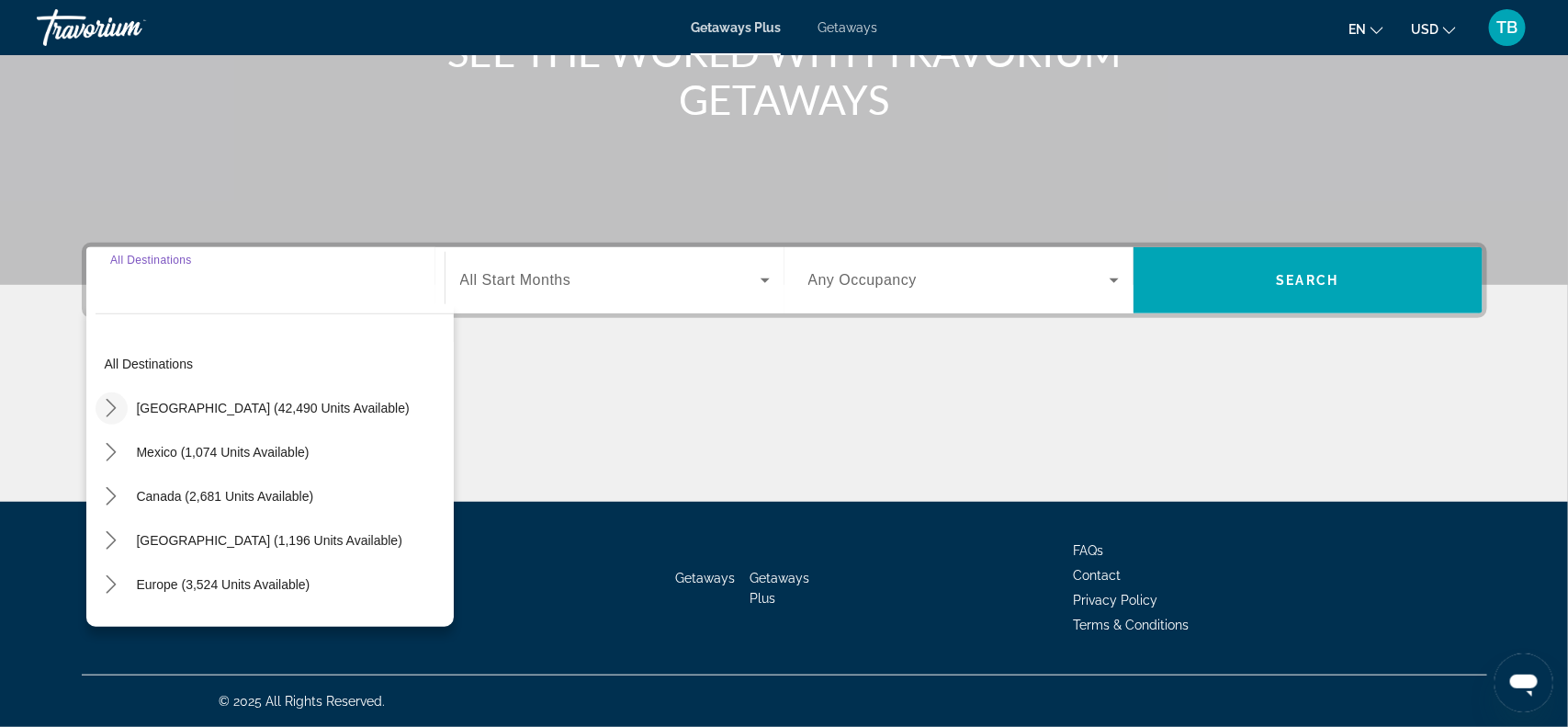
click at [116, 407] on icon "Toggle United States (42,490 units available) submenu" at bounding box center [112, 408] width 19 height 19
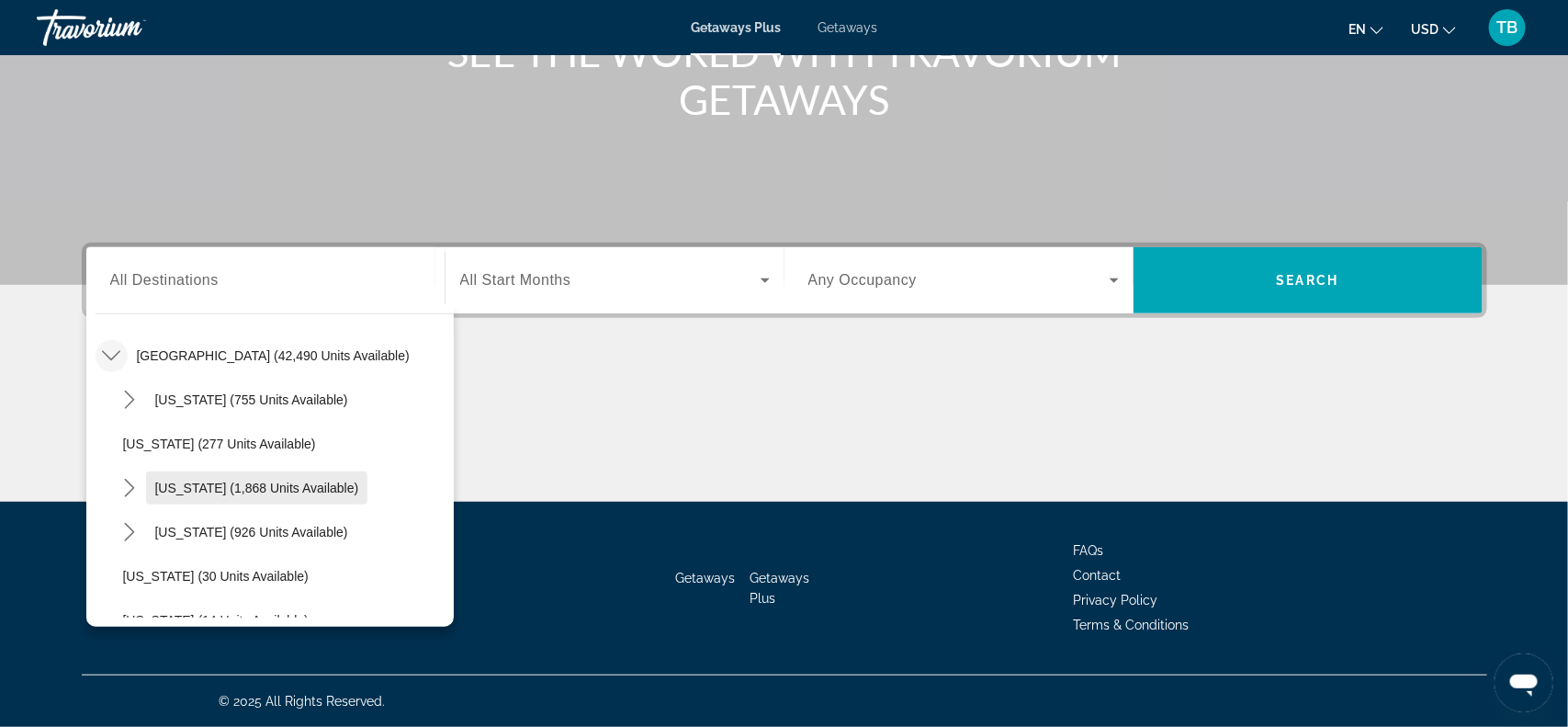
click at [152, 486] on span "Select destination: California (1,868 units available)" at bounding box center [257, 487] width 222 height 44
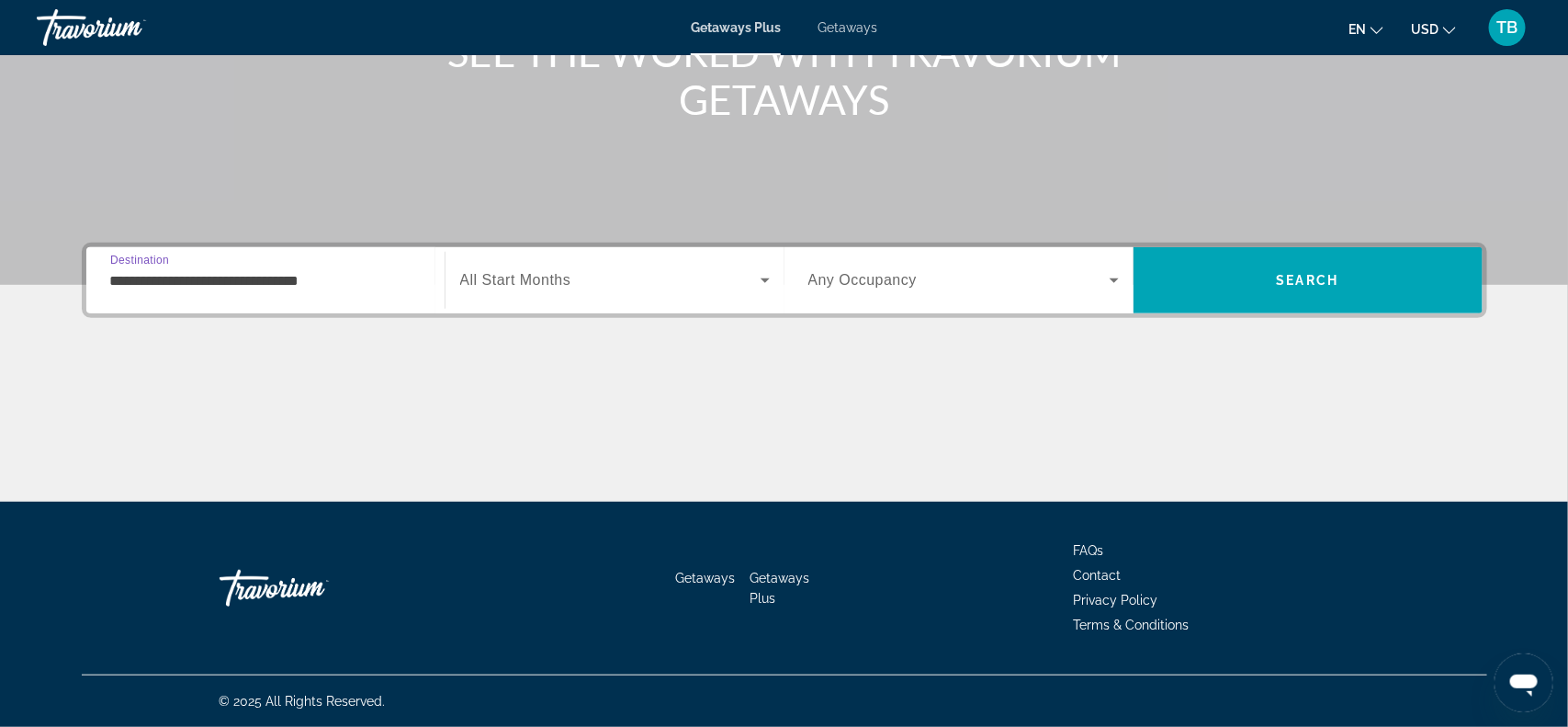
click at [281, 276] on input "**********" at bounding box center [266, 282] width 310 height 22
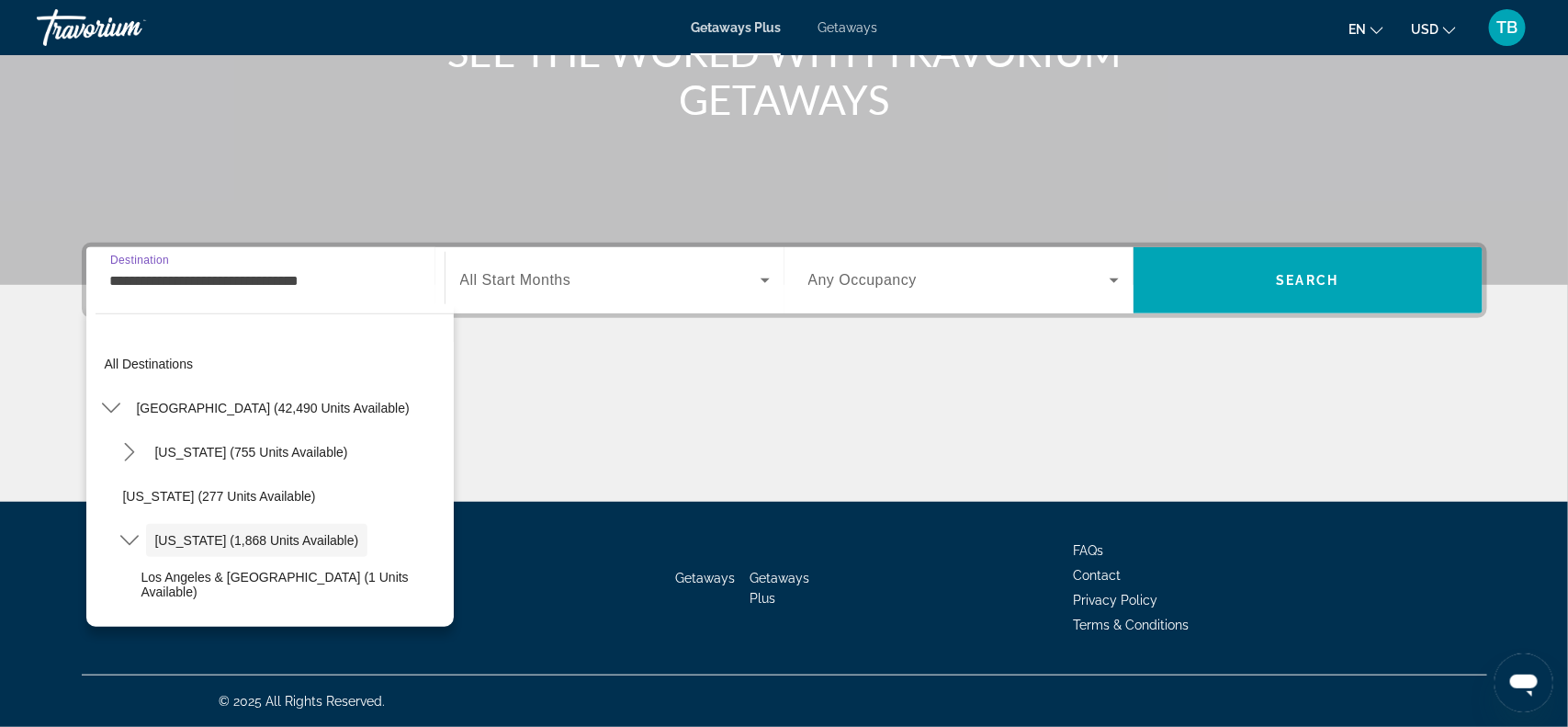
scroll to position [65, 0]
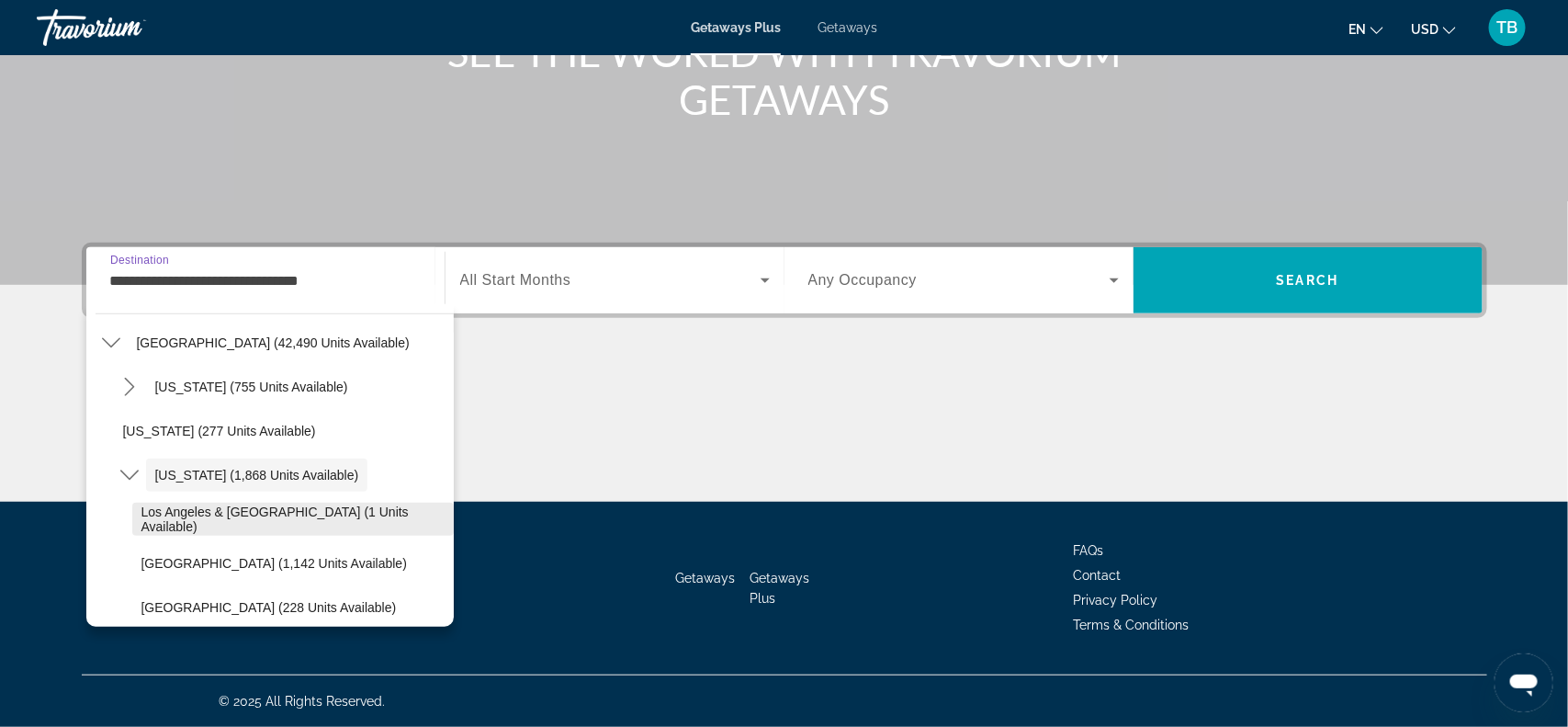
click at [233, 513] on span "Los Angeles & [GEOGRAPHIC_DATA] (1 units available)" at bounding box center [293, 520] width 303 height 30
type input "**********"
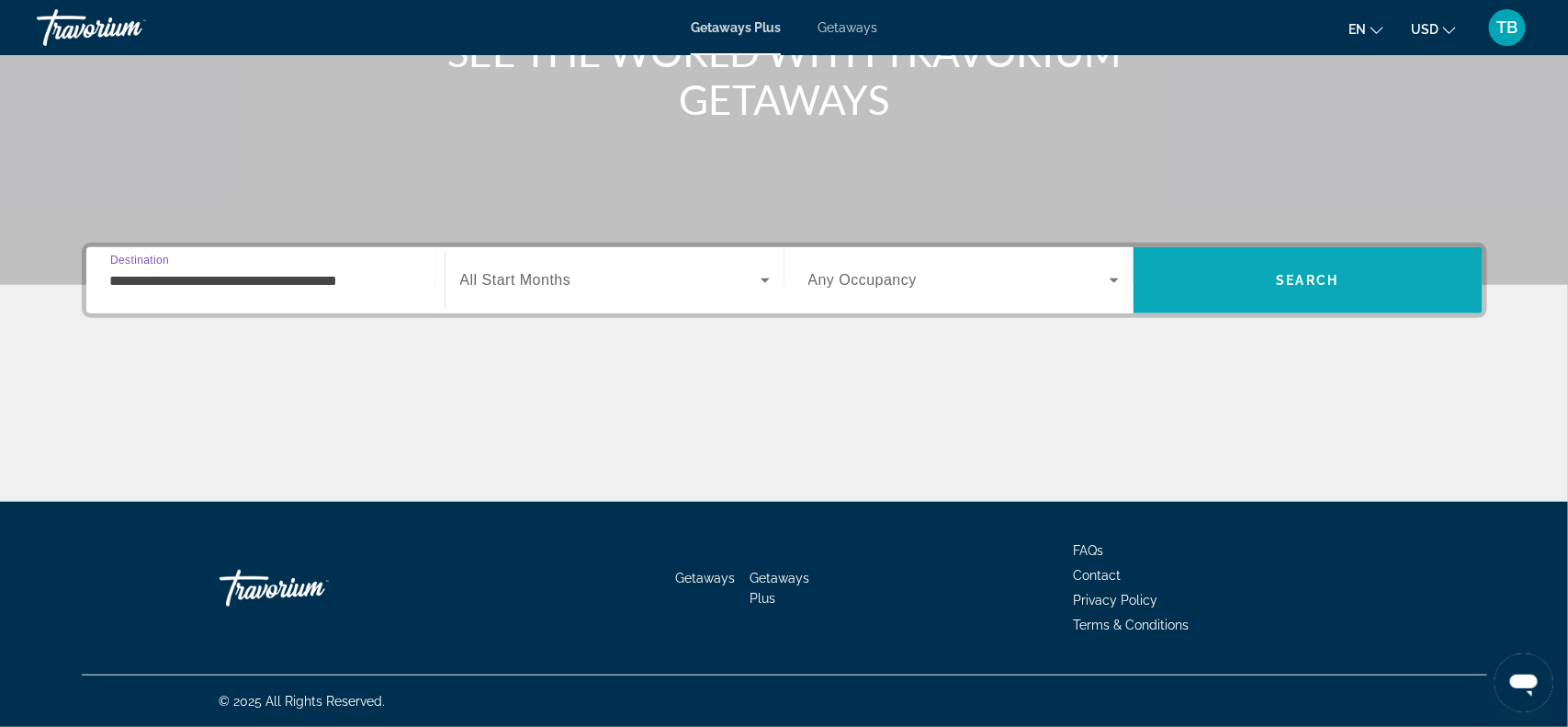
click at [1262, 271] on span "Search" at bounding box center [1309, 280] width 349 height 44
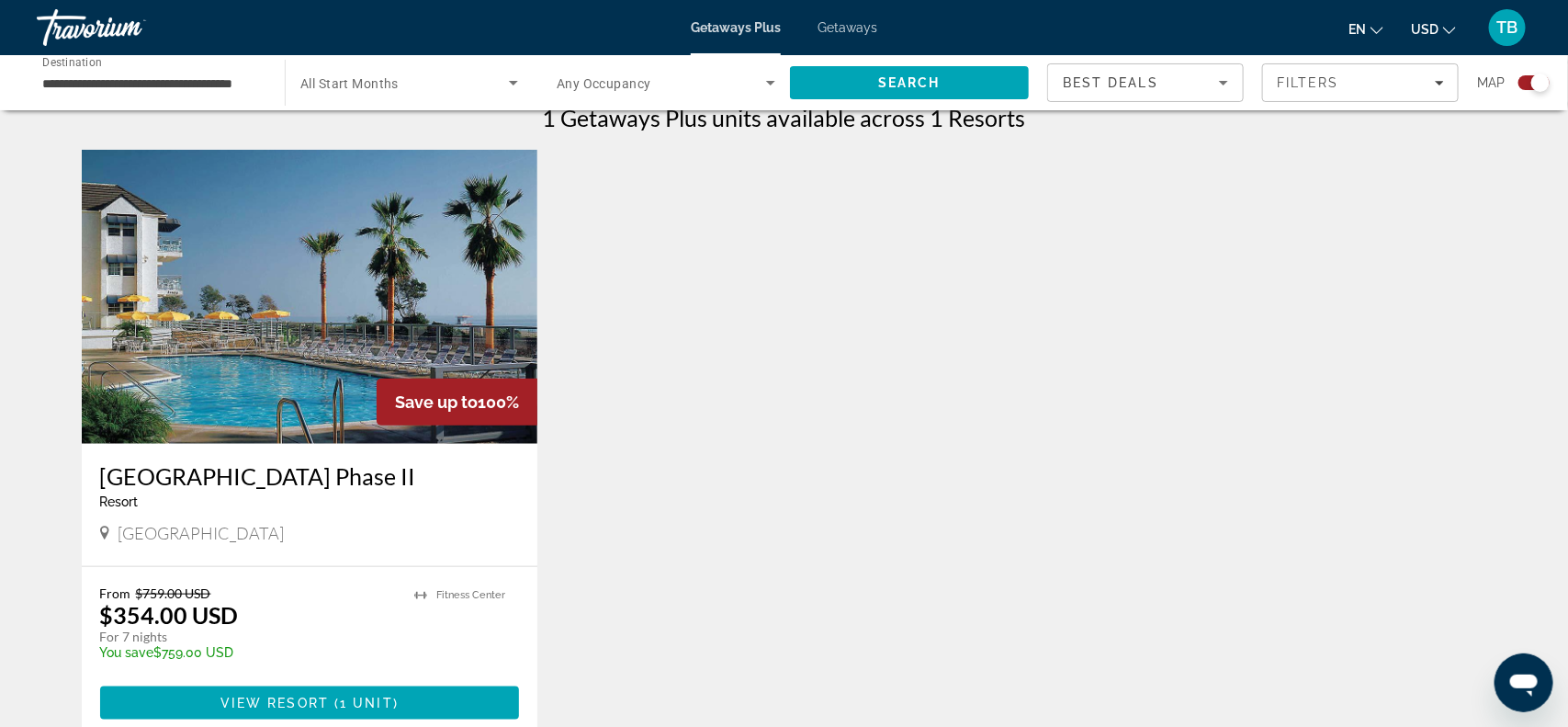
scroll to position [643, 0]
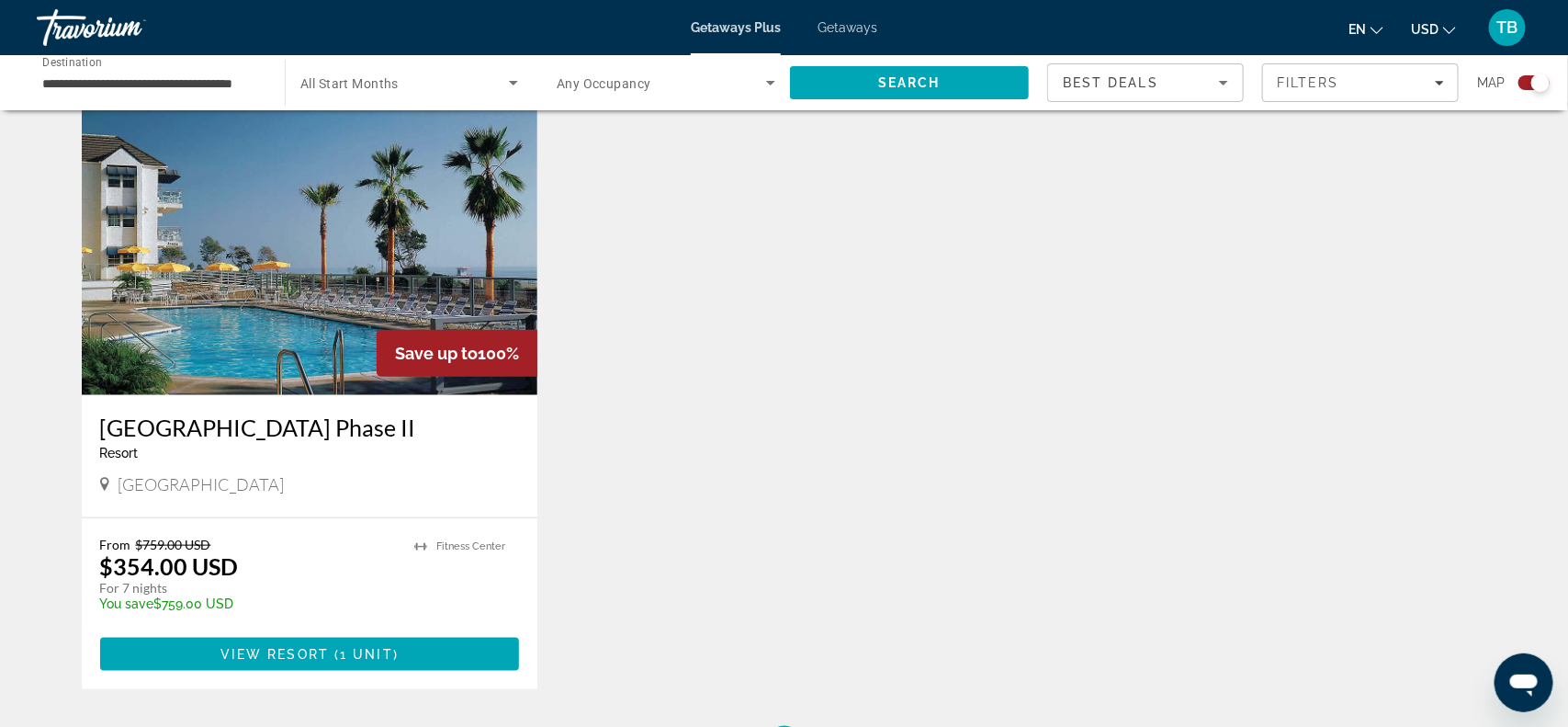
click at [264, 426] on h3 "[GEOGRAPHIC_DATA] Phase II" at bounding box center [310, 428] width 420 height 28
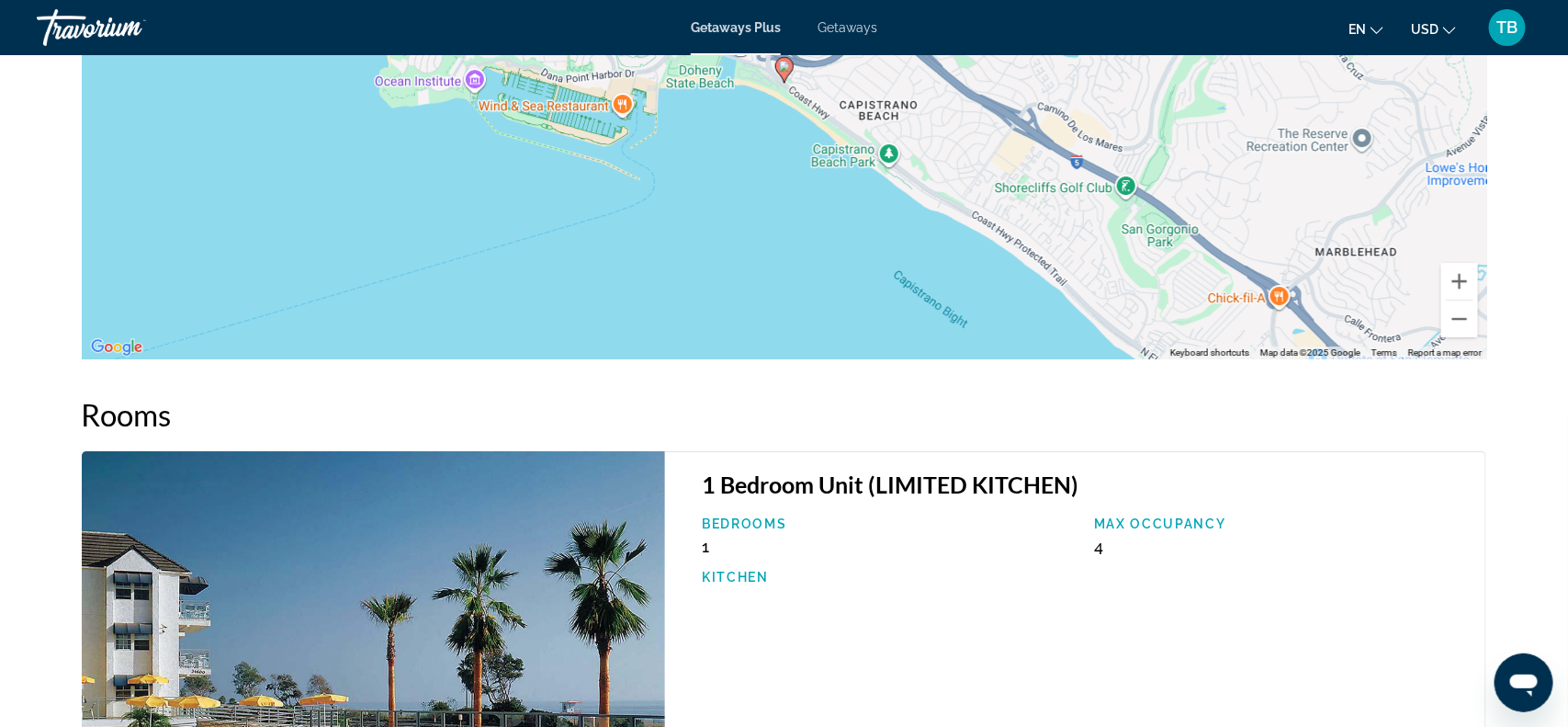
scroll to position [2612, 0]
